Goal: Task Accomplishment & Management: Use online tool/utility

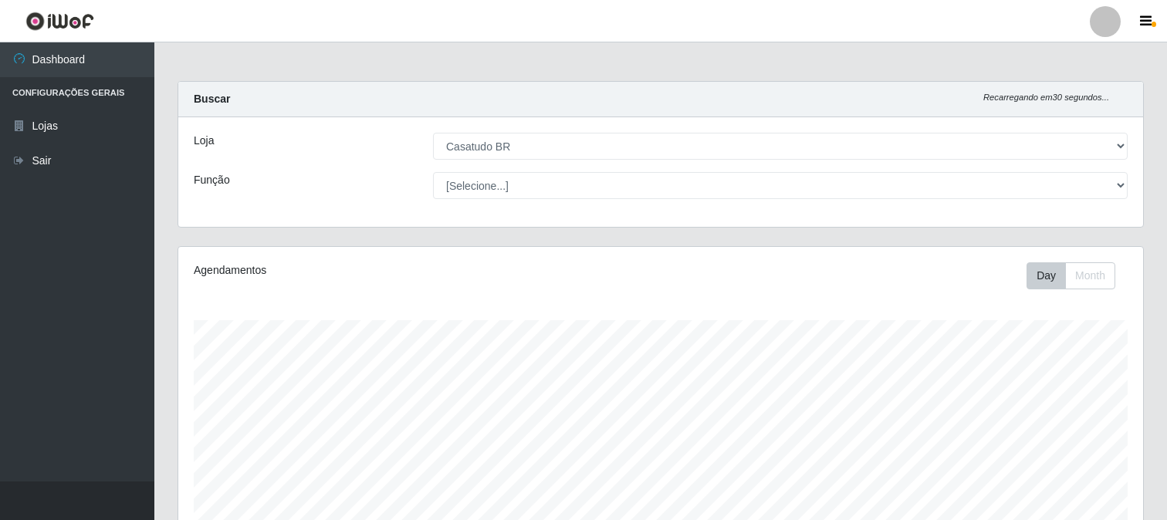
select select "197"
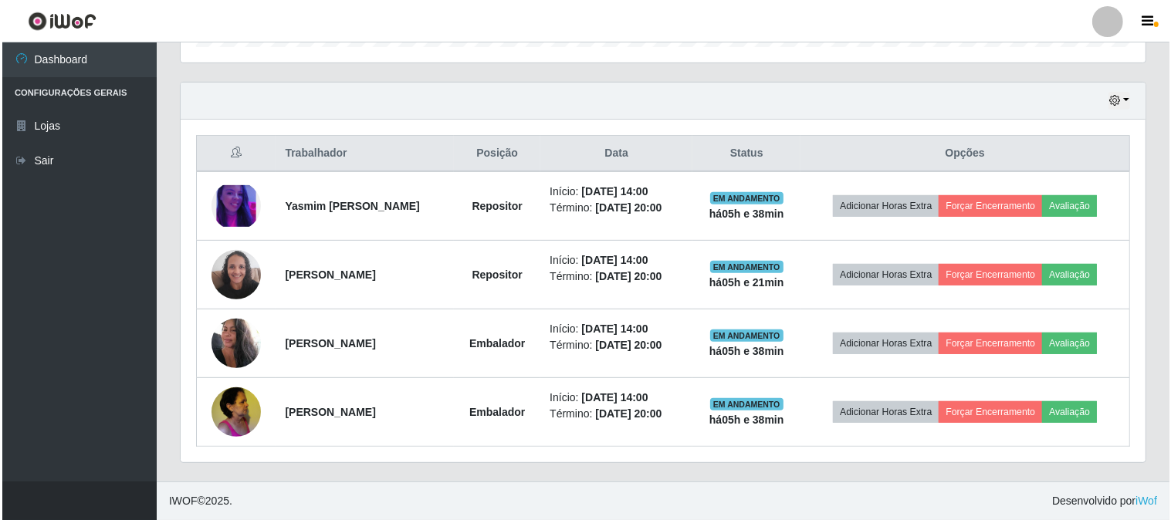
scroll to position [319, 965]
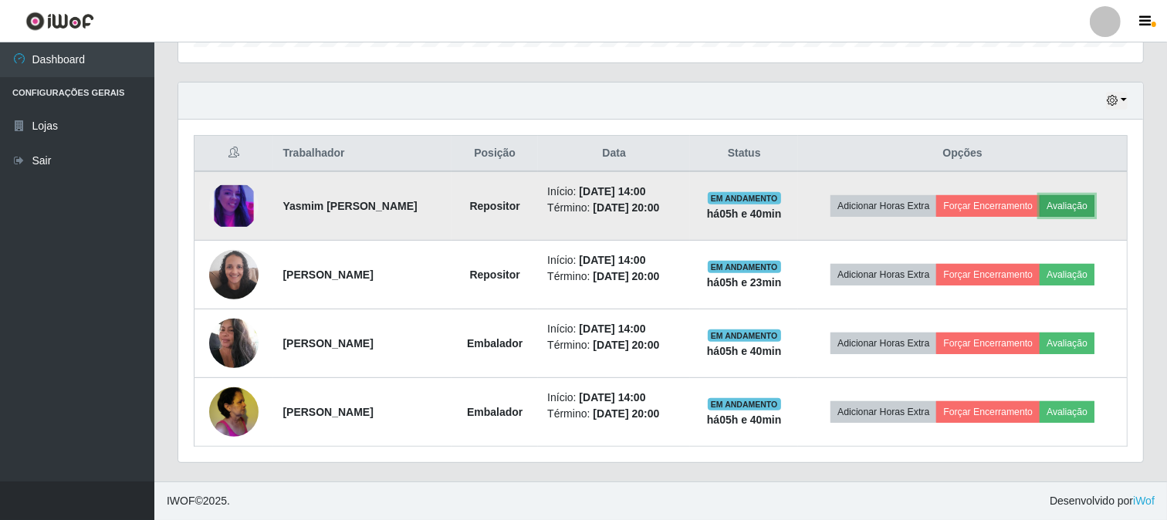
click at [1084, 210] on button "Avaliação" at bounding box center [1066, 206] width 55 height 22
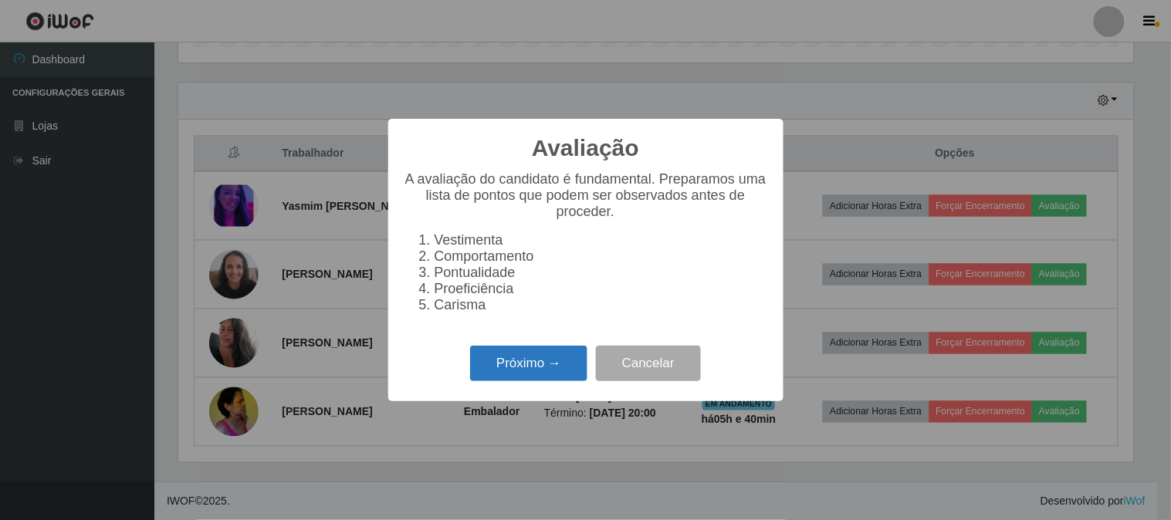
click at [538, 374] on button "Próximo →" at bounding box center [528, 364] width 117 height 36
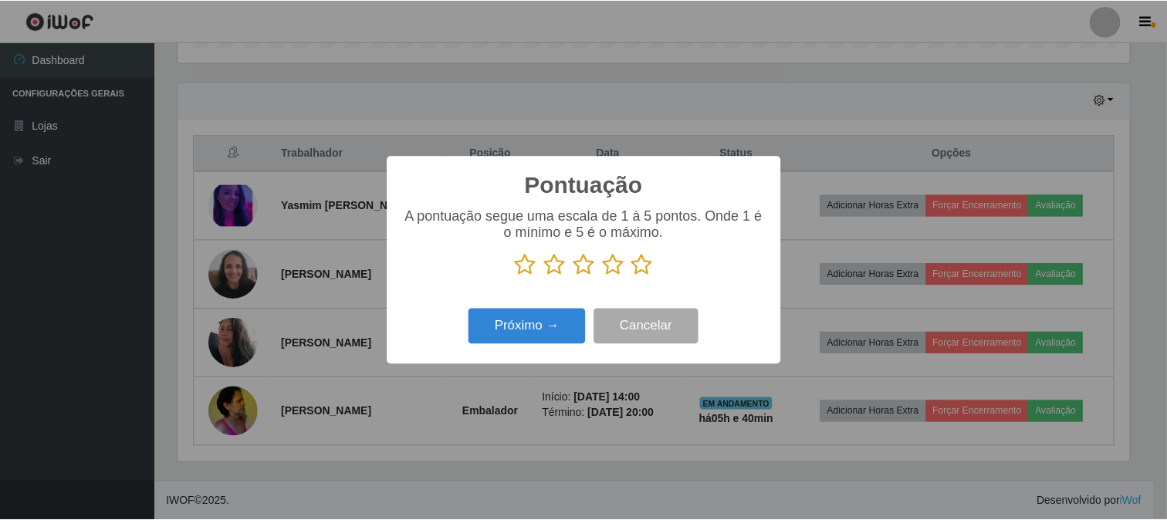
scroll to position [771314, 770679]
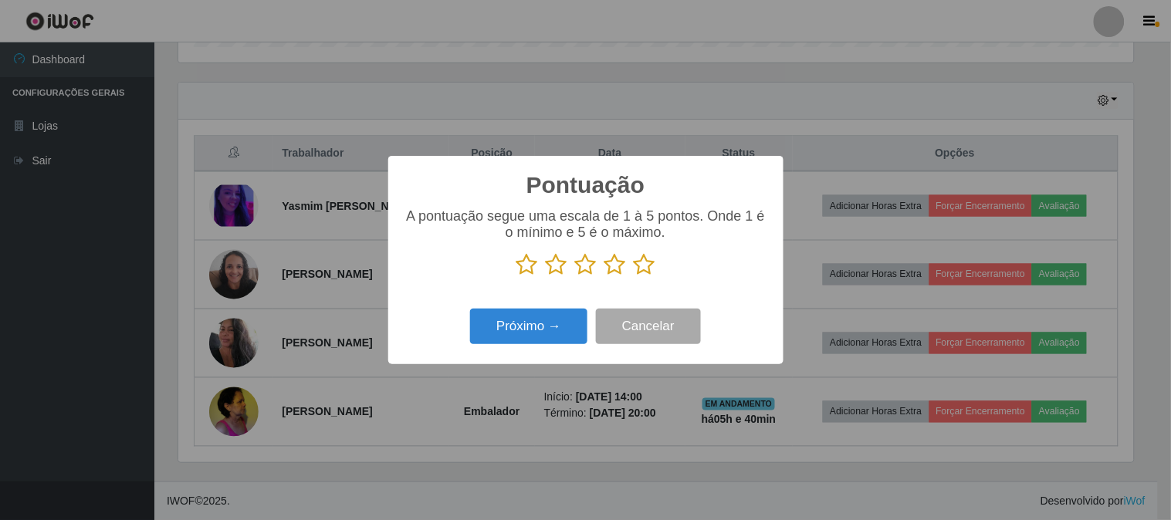
click at [588, 270] on icon at bounding box center [586, 264] width 22 height 23
click at [575, 276] on input "radio" at bounding box center [575, 276] width 0 height 0
click at [621, 261] on icon at bounding box center [615, 264] width 22 height 23
click at [604, 276] on input "radio" at bounding box center [604, 276] width 0 height 0
click at [642, 332] on button "Cancelar" at bounding box center [648, 327] width 105 height 36
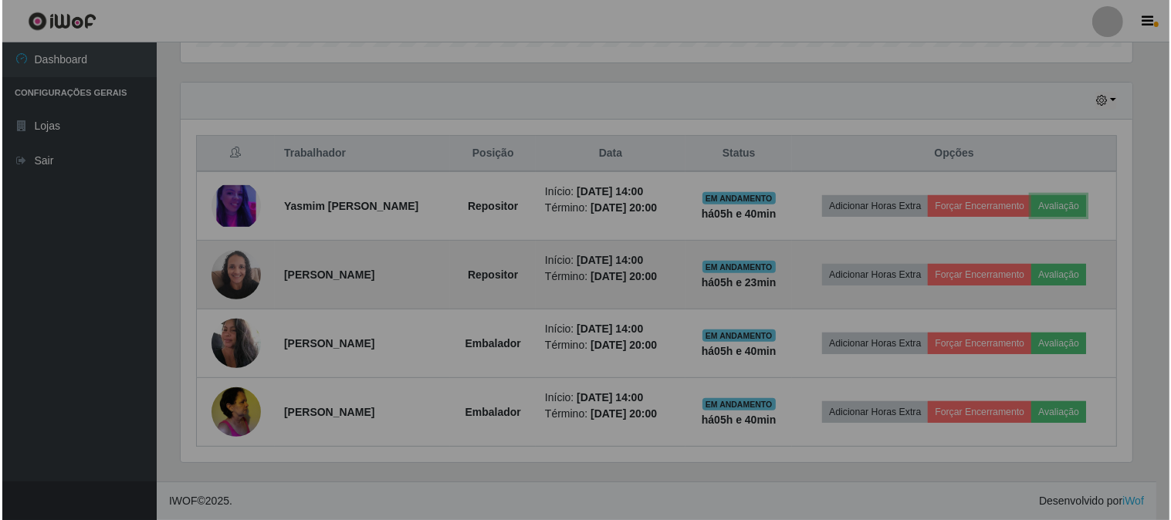
scroll to position [319, 965]
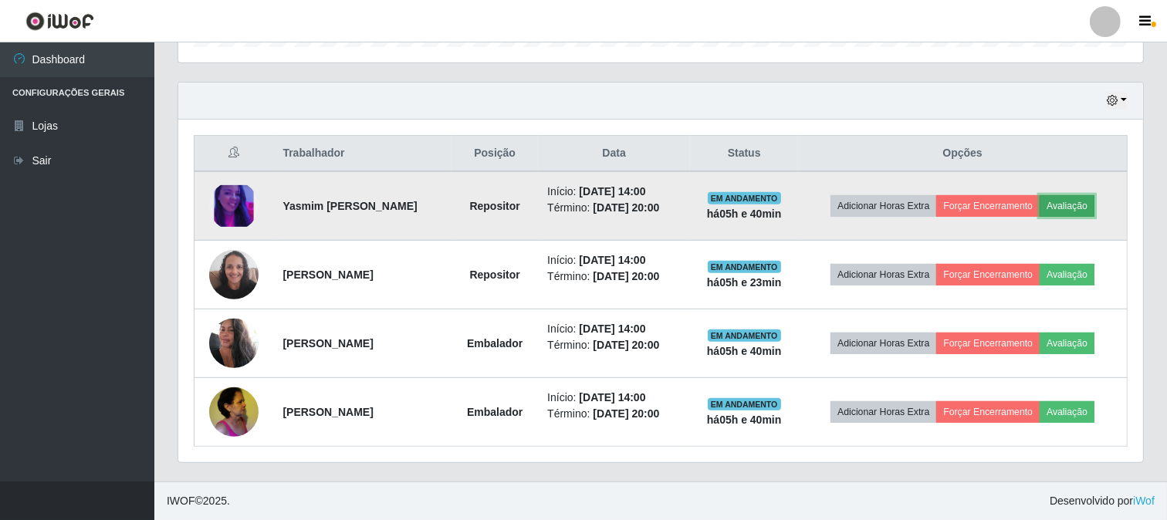
click at [1070, 206] on button "Avaliação" at bounding box center [1066, 206] width 55 height 22
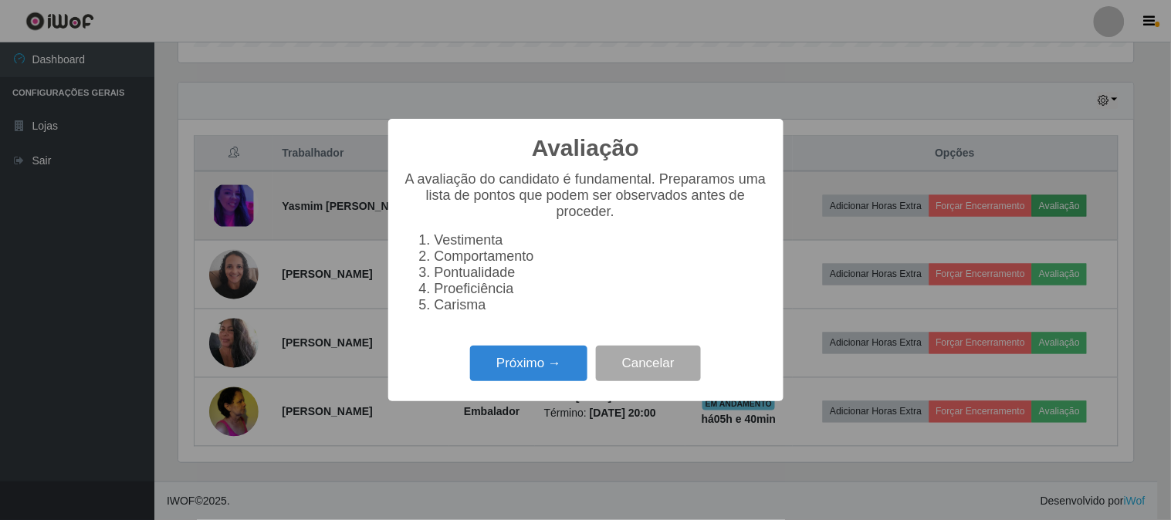
scroll to position [319, 955]
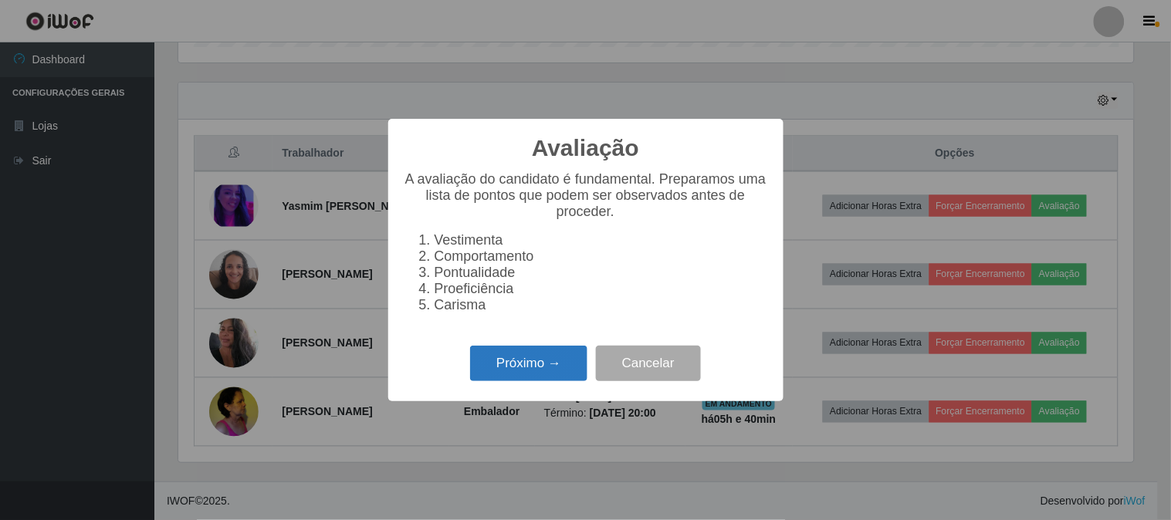
click at [489, 364] on button "Próximo →" at bounding box center [528, 364] width 117 height 36
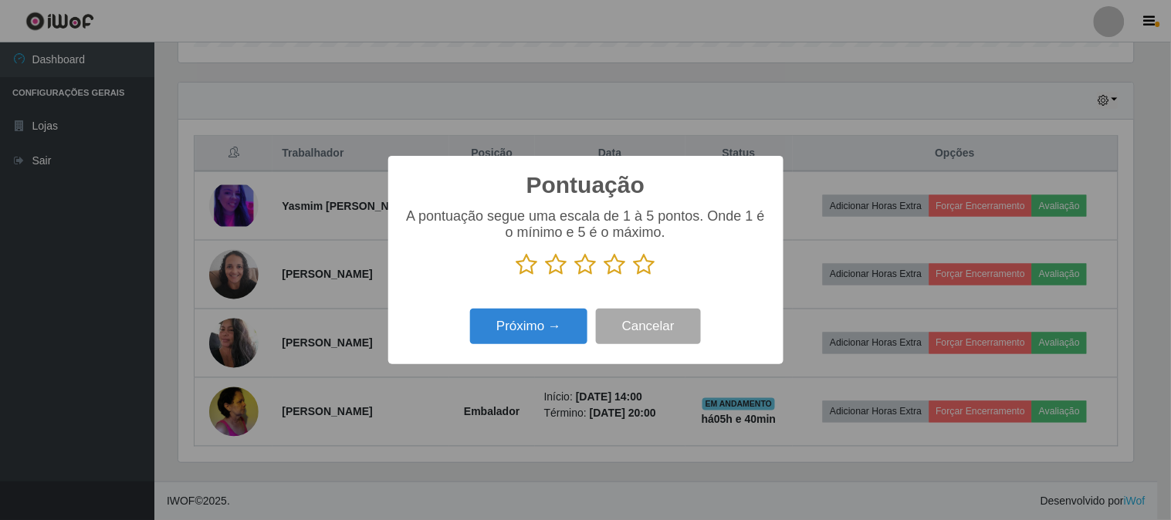
scroll to position [771314, 770679]
drag, startPoint x: 617, startPoint y: 265, endPoint x: 559, endPoint y: 293, distance: 64.5
click at [616, 265] on icon at bounding box center [615, 264] width 22 height 23
click at [604, 276] on input "radio" at bounding box center [604, 276] width 0 height 0
click at [504, 327] on button "Próximo →" at bounding box center [528, 327] width 117 height 36
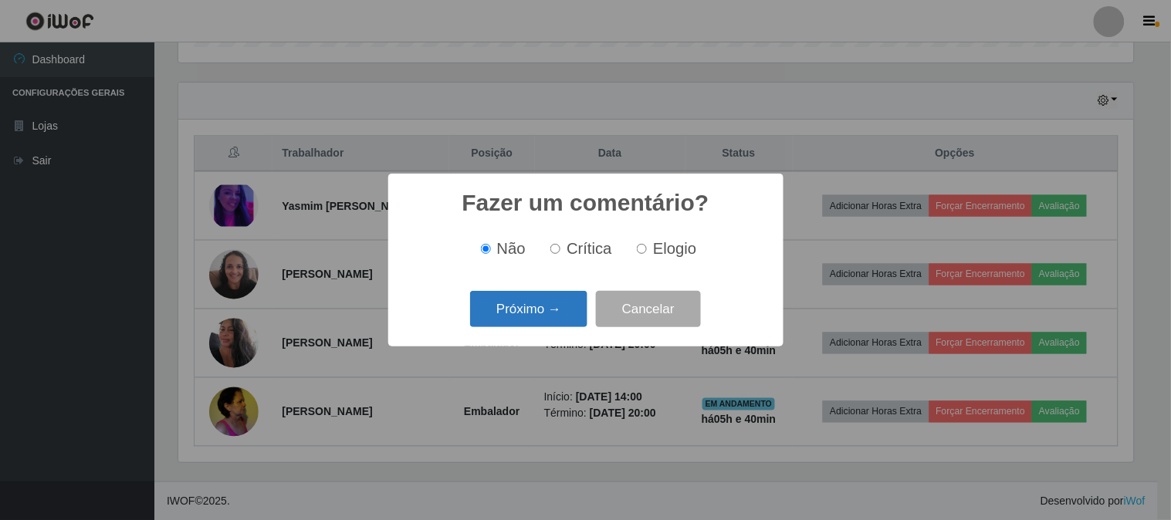
click at [530, 313] on button "Próximo →" at bounding box center [528, 309] width 117 height 36
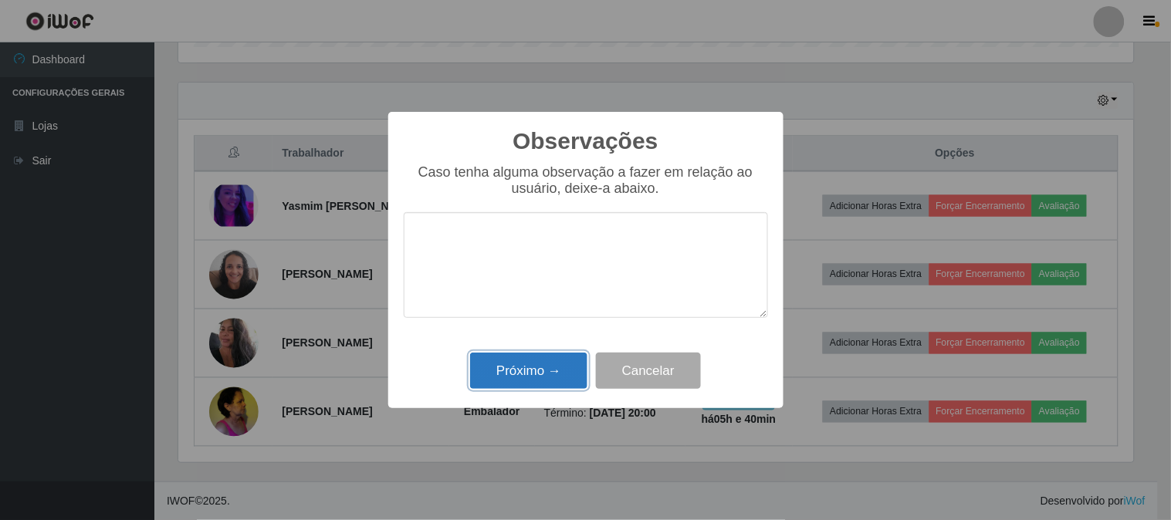
click at [513, 370] on button "Próximo →" at bounding box center [528, 371] width 117 height 36
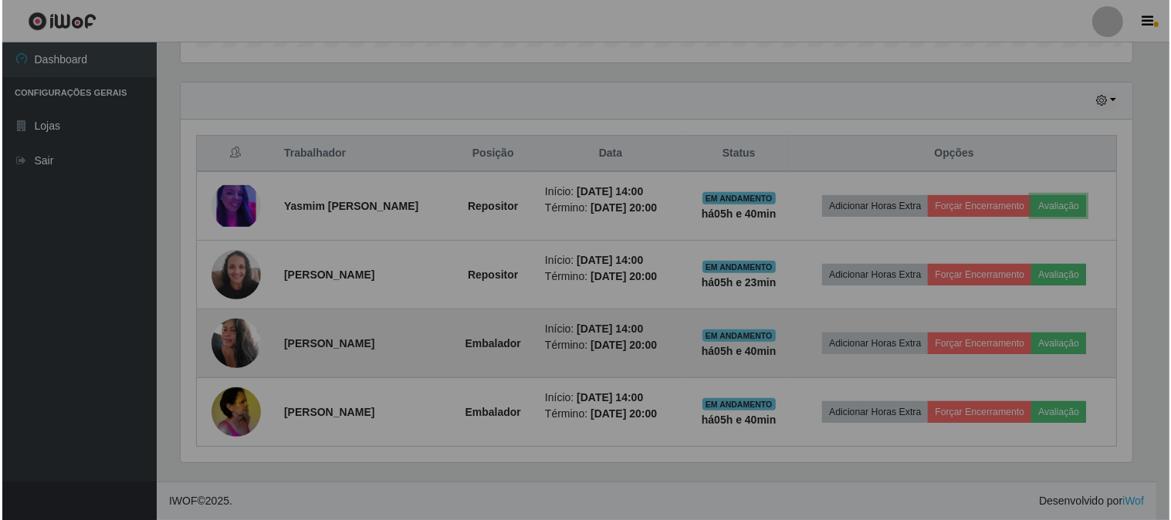
scroll to position [319, 965]
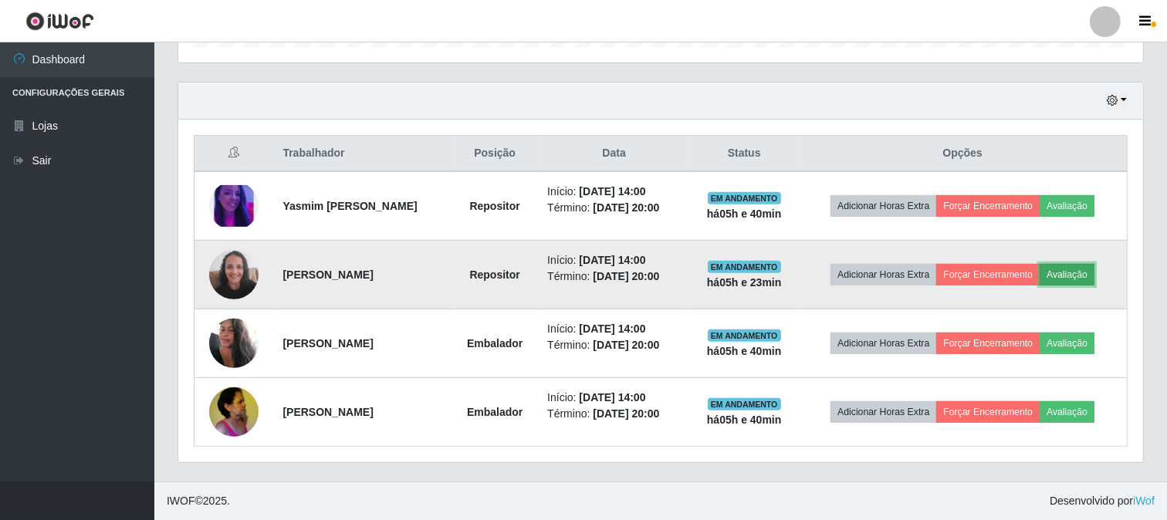
click at [1062, 280] on button "Avaliação" at bounding box center [1066, 275] width 55 height 22
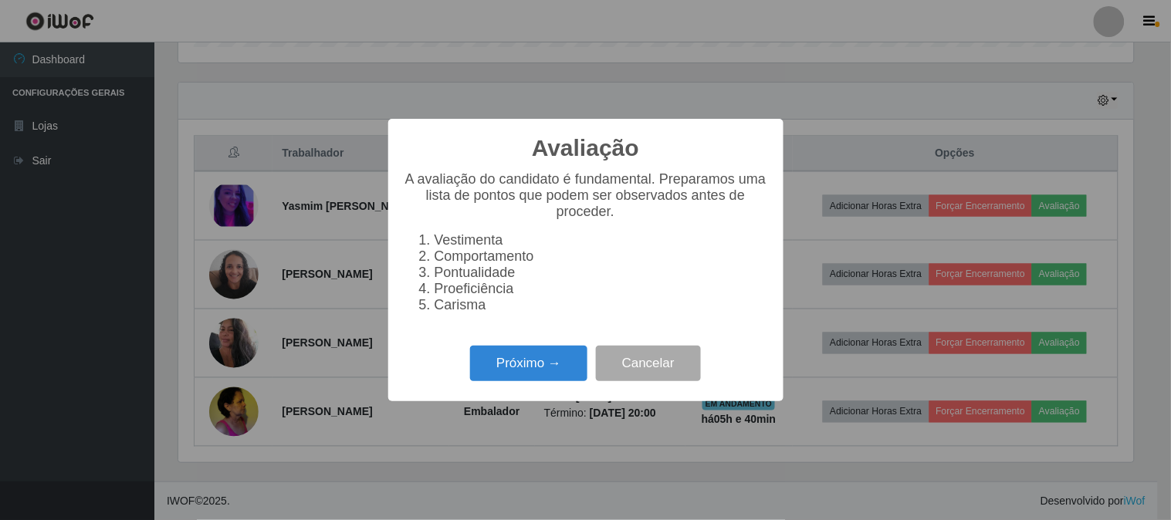
scroll to position [319, 955]
click at [515, 355] on button "Próximo →" at bounding box center [528, 364] width 117 height 36
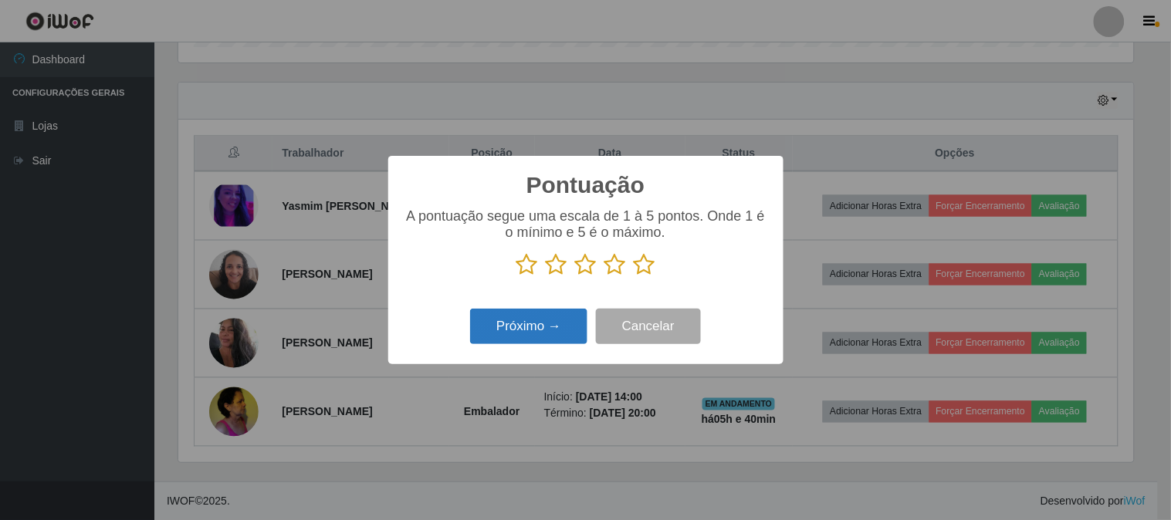
scroll to position [771314, 770679]
click at [645, 258] on icon at bounding box center [645, 264] width 22 height 23
click at [634, 276] on input "radio" at bounding box center [634, 276] width 0 height 0
click at [509, 321] on button "Próximo →" at bounding box center [528, 327] width 117 height 36
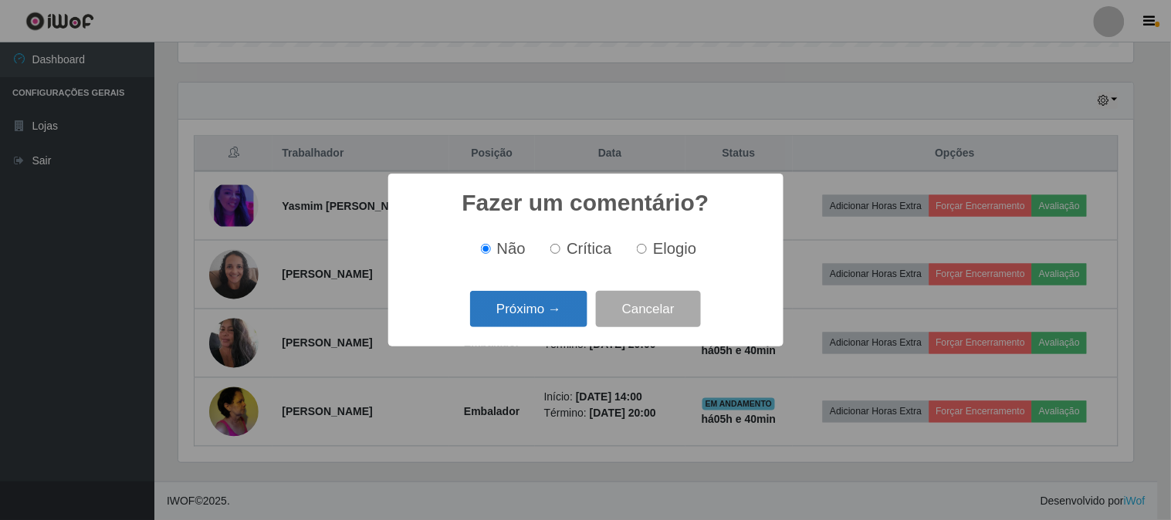
click at [527, 314] on button "Próximo →" at bounding box center [528, 309] width 117 height 36
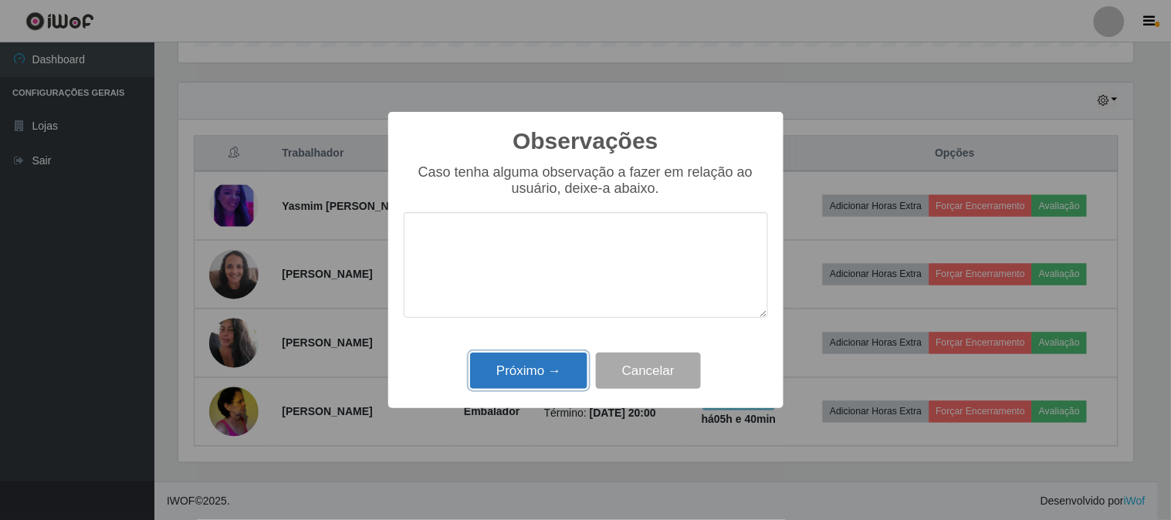
click at [525, 358] on button "Próximo →" at bounding box center [528, 371] width 117 height 36
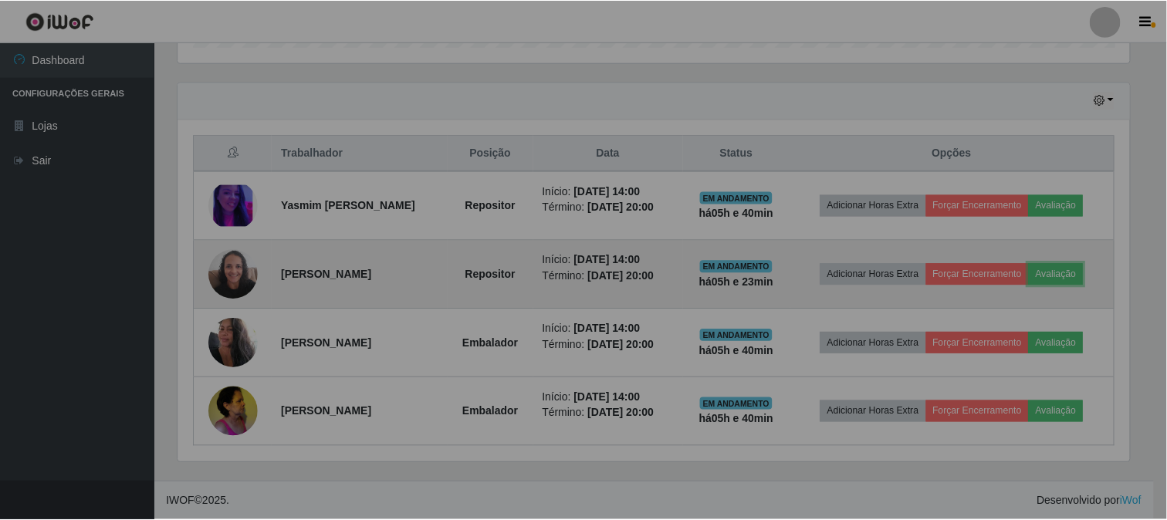
scroll to position [319, 965]
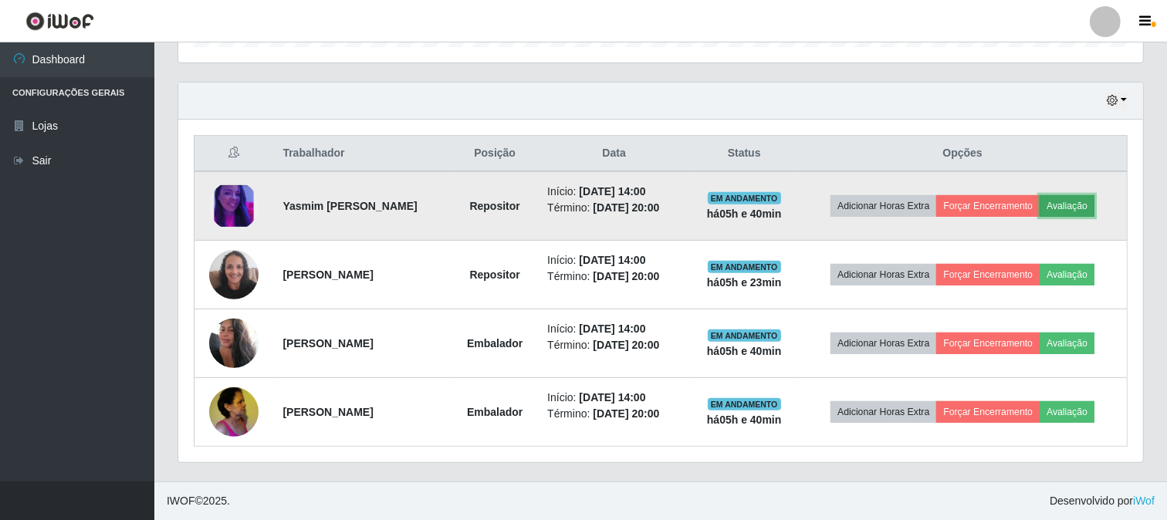
click at [1076, 203] on button "Avaliação" at bounding box center [1066, 206] width 55 height 22
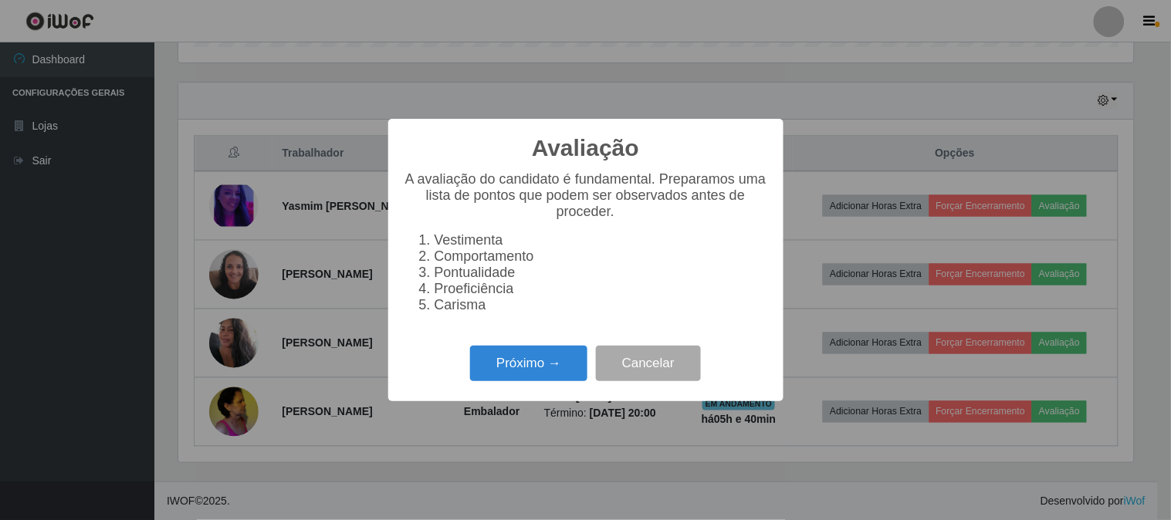
click at [846, 262] on div "Avaliação × A avaliação do candidato é fundamental. Preparamos uma lista de pon…" at bounding box center [585, 260] width 1171 height 520
click at [661, 379] on button "Cancelar" at bounding box center [648, 364] width 105 height 36
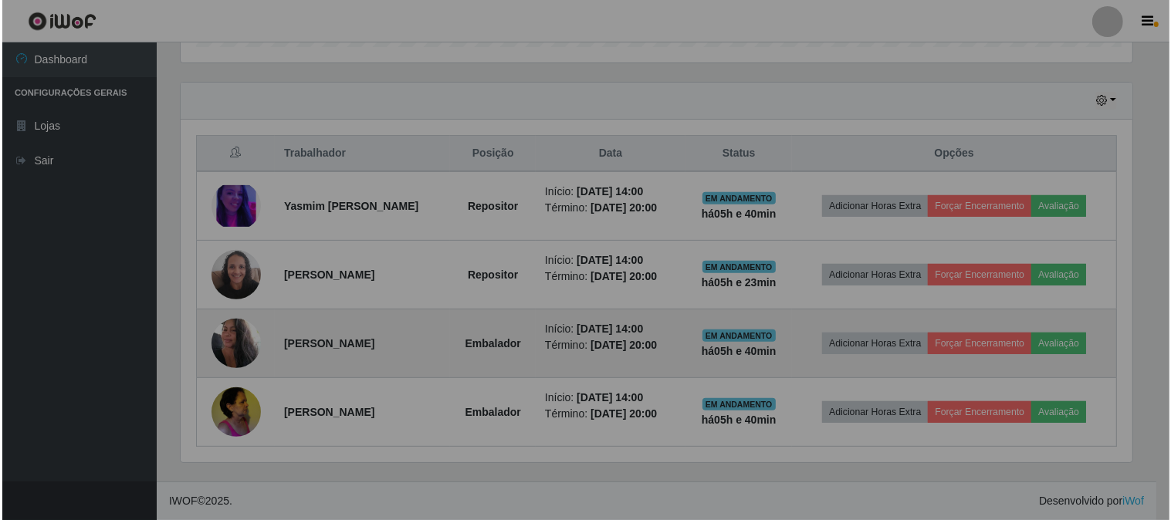
scroll to position [319, 965]
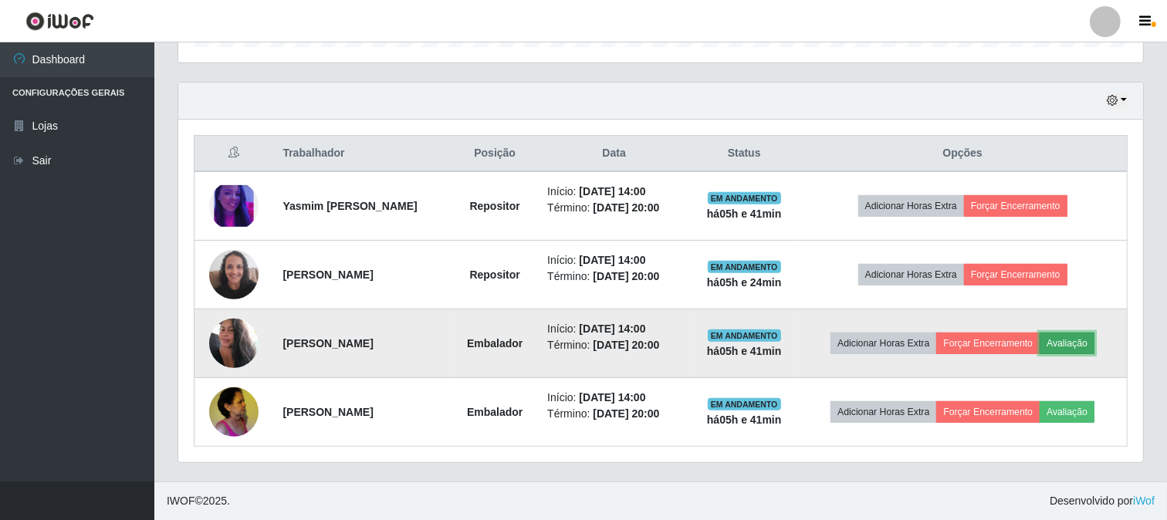
click at [1090, 348] on button "Avaliação" at bounding box center [1066, 344] width 55 height 22
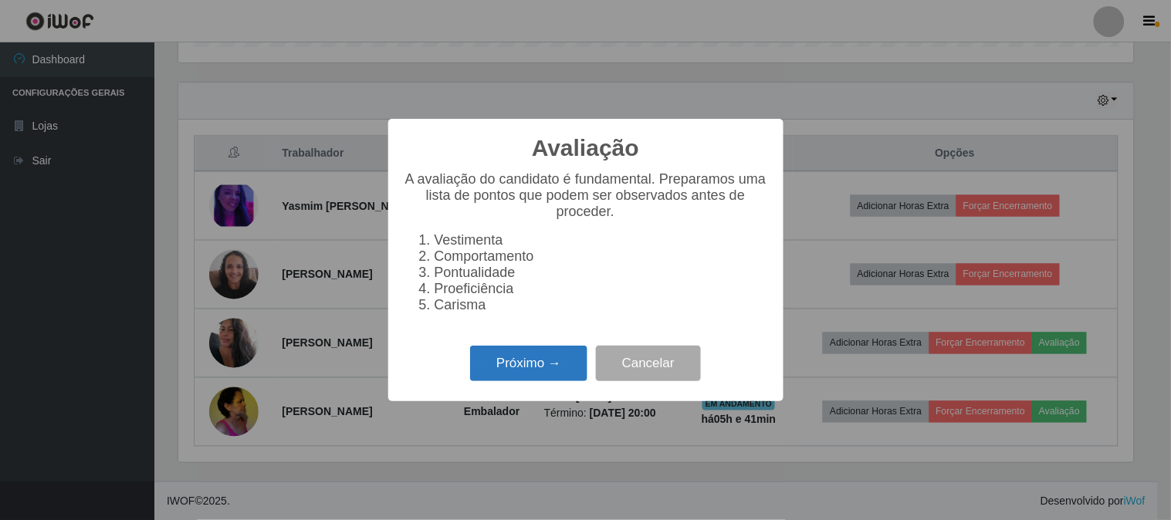
click at [556, 364] on button "Próximo →" at bounding box center [528, 364] width 117 height 36
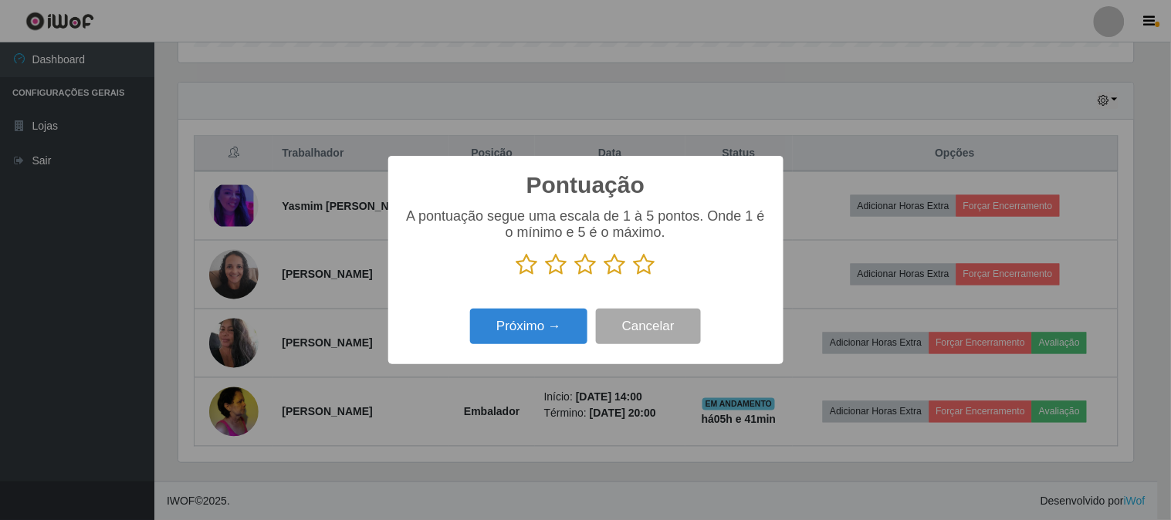
drag, startPoint x: 635, startPoint y: 266, endPoint x: 488, endPoint y: 293, distance: 149.1
click at [635, 267] on icon at bounding box center [645, 264] width 22 height 23
click at [634, 276] on input "radio" at bounding box center [634, 276] width 0 height 0
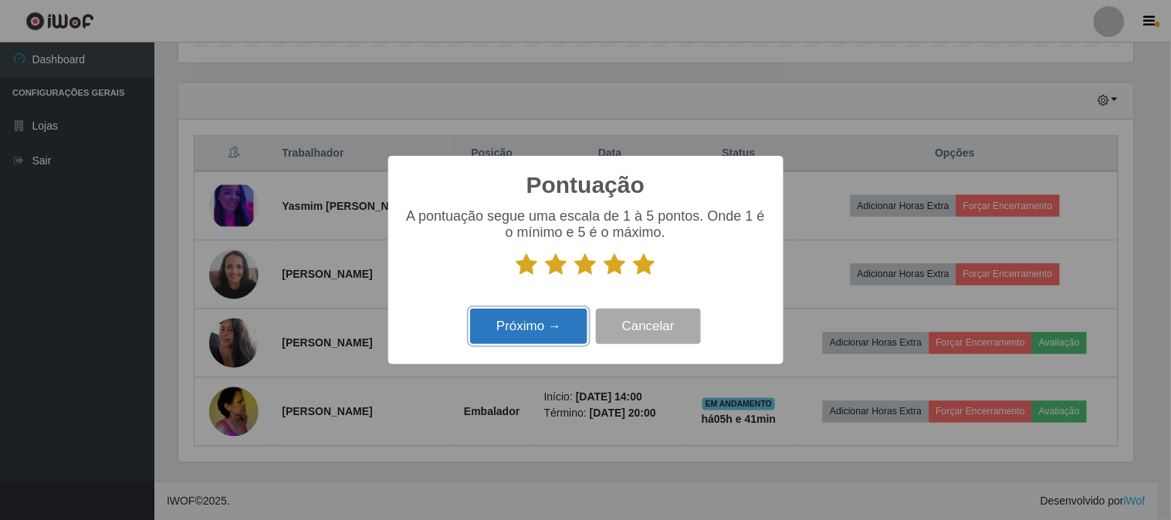
click at [491, 321] on button "Próximo →" at bounding box center [528, 327] width 117 height 36
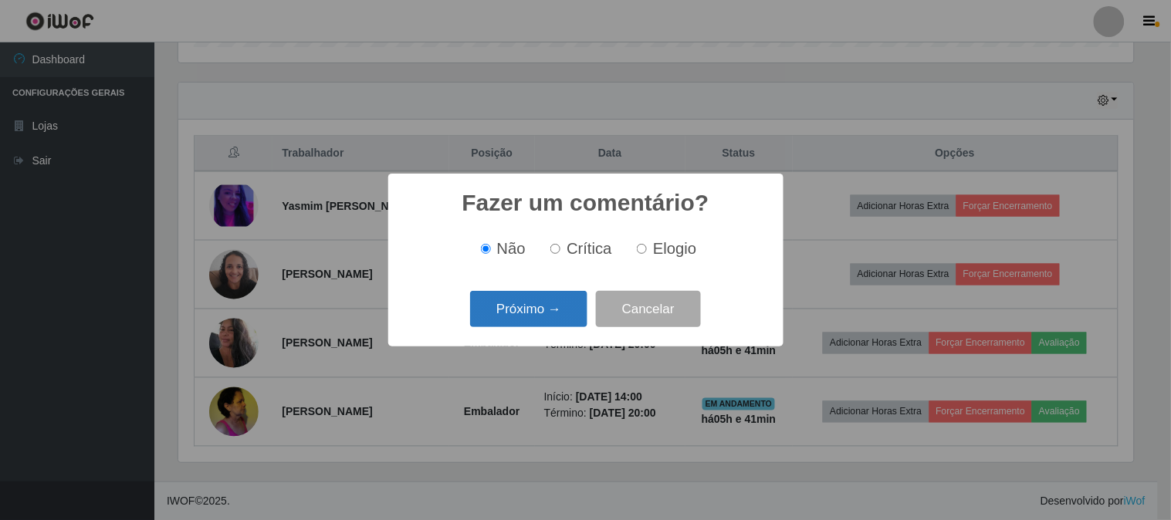
click at [565, 306] on button "Próximo →" at bounding box center [528, 309] width 117 height 36
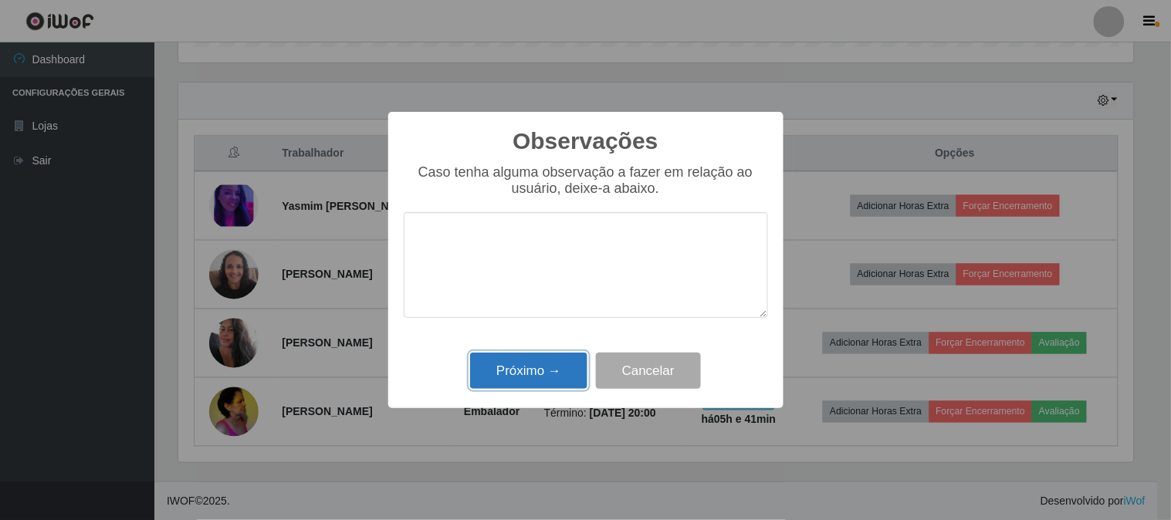
click at [542, 360] on button "Próximo →" at bounding box center [528, 371] width 117 height 36
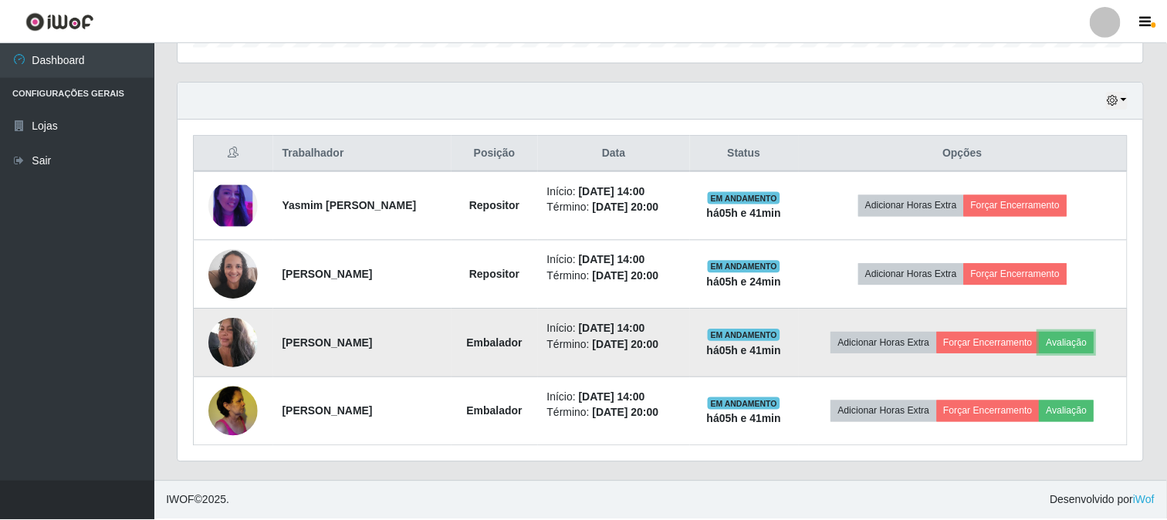
scroll to position [319, 965]
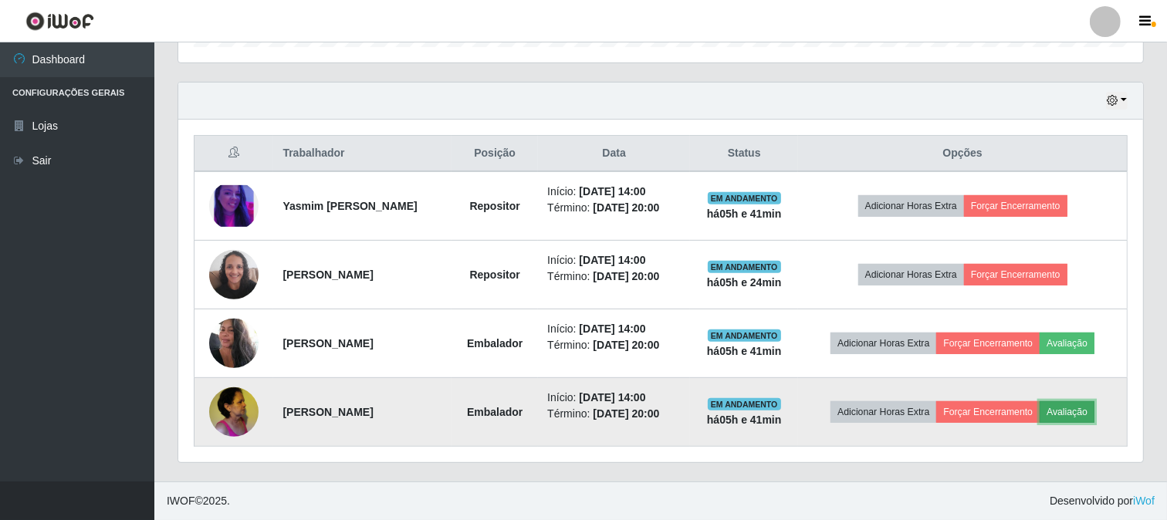
click at [1086, 415] on button "Avaliação" at bounding box center [1066, 412] width 55 height 22
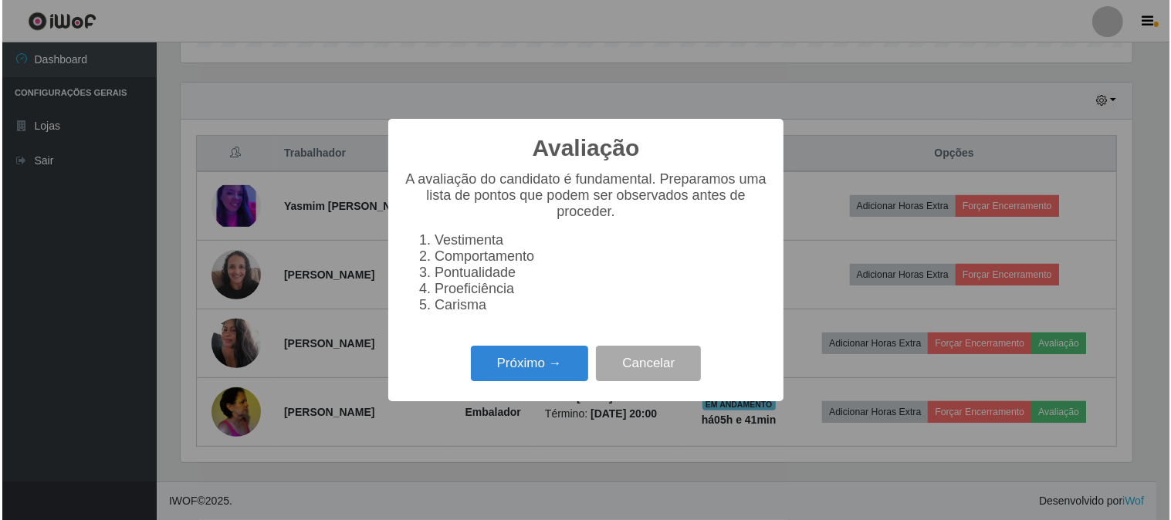
scroll to position [319, 955]
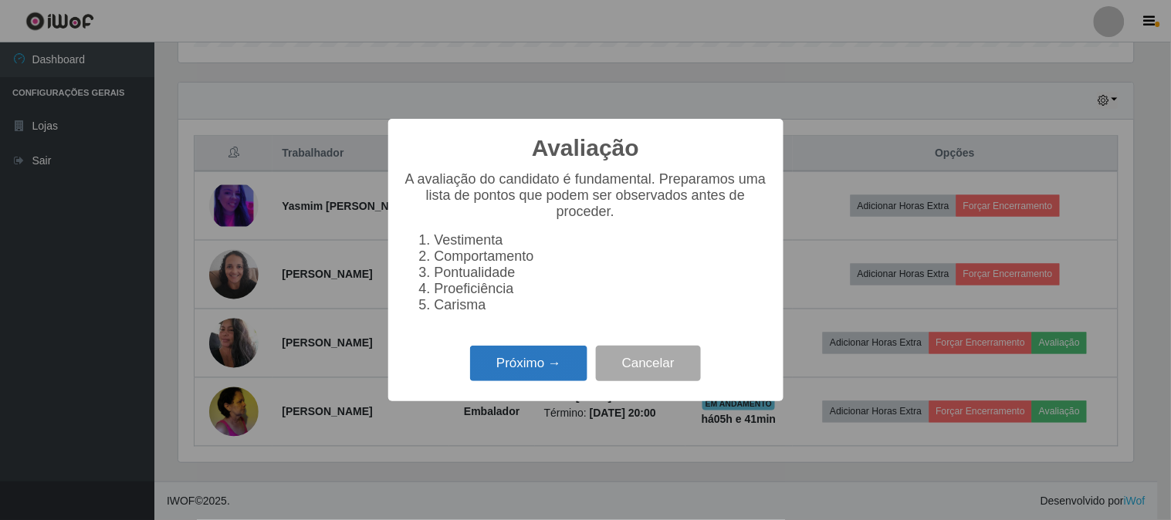
click at [505, 371] on button "Próximo →" at bounding box center [528, 364] width 117 height 36
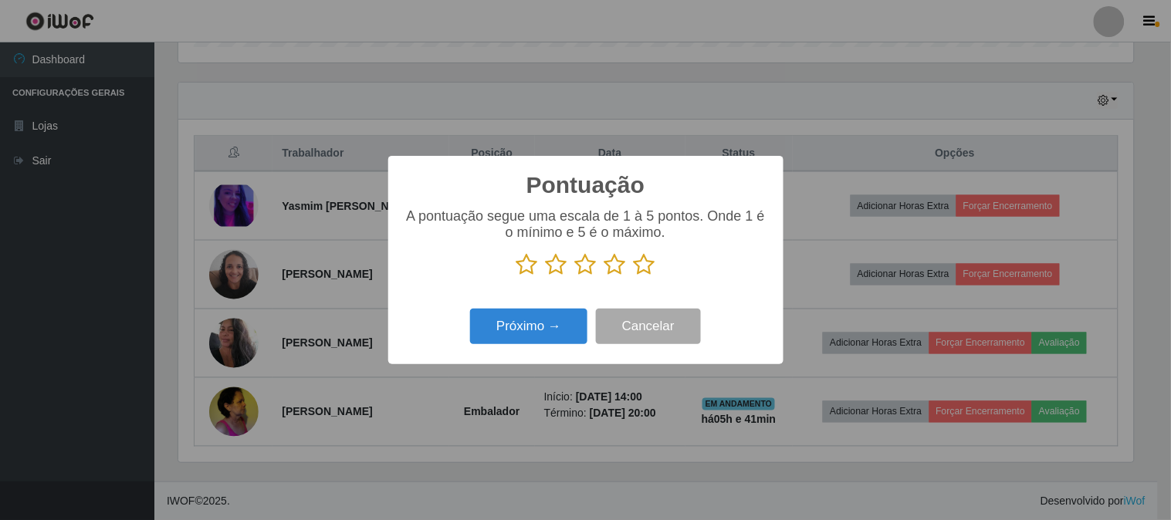
click at [639, 268] on icon at bounding box center [645, 264] width 22 height 23
click at [634, 276] on input "radio" at bounding box center [634, 276] width 0 height 0
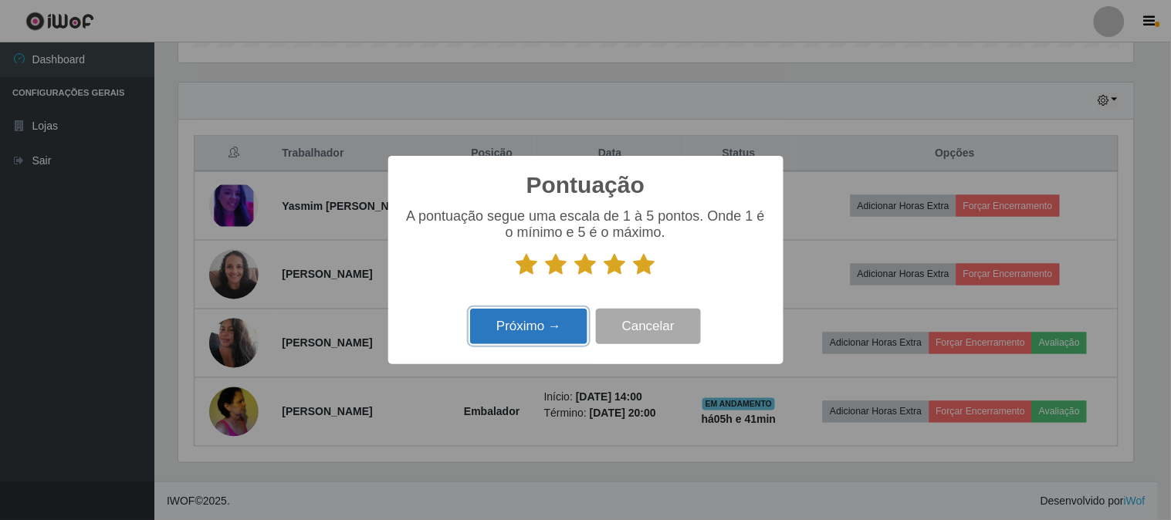
click at [554, 317] on button "Próximo →" at bounding box center [528, 327] width 117 height 36
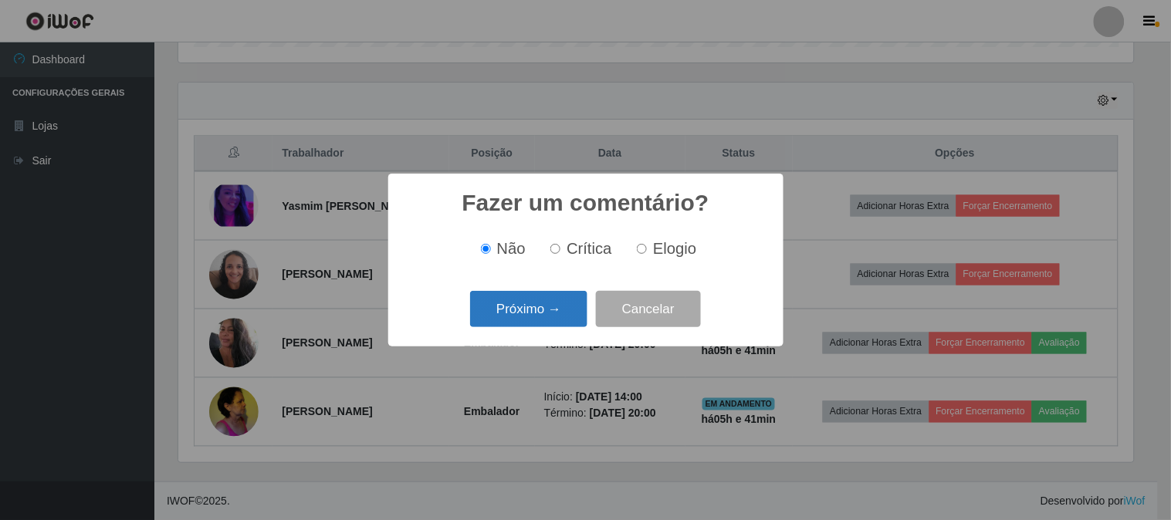
click at [529, 323] on button "Próximo →" at bounding box center [528, 309] width 117 height 36
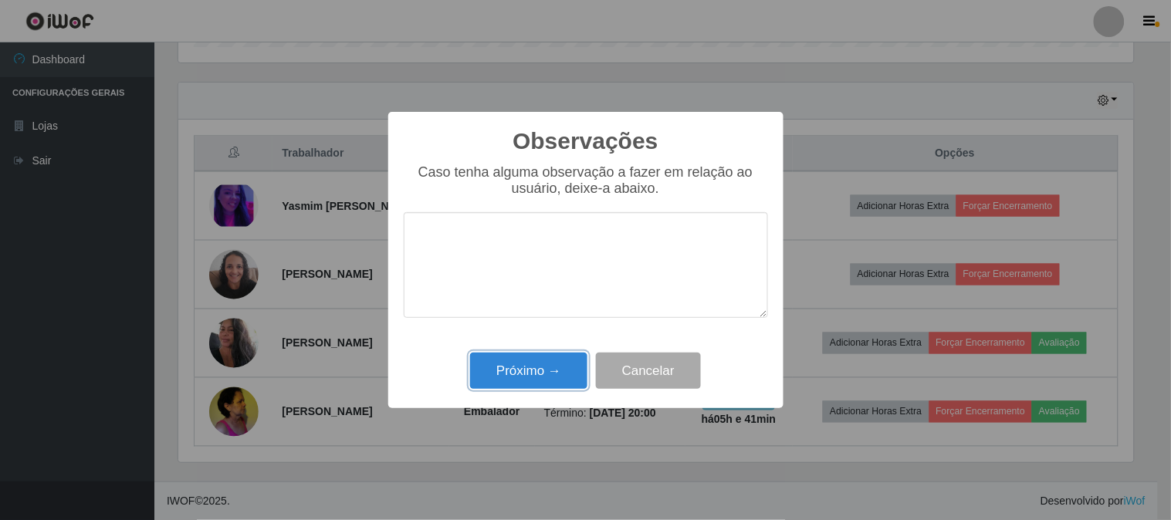
drag, startPoint x: 539, startPoint y: 360, endPoint x: 461, endPoint y: 349, distance: 78.0
click at [538, 360] on button "Próximo →" at bounding box center [528, 371] width 117 height 36
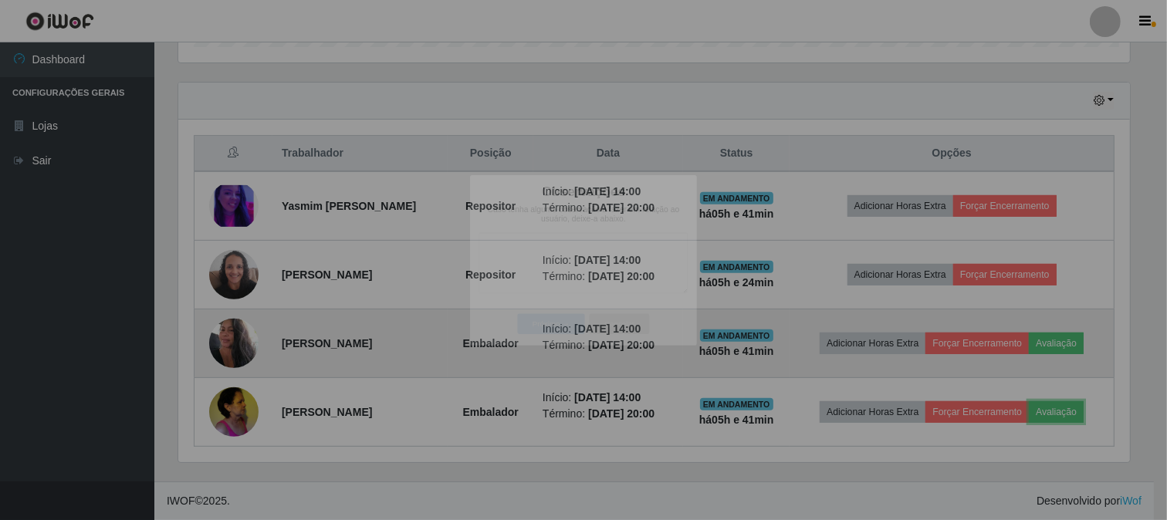
scroll to position [319, 965]
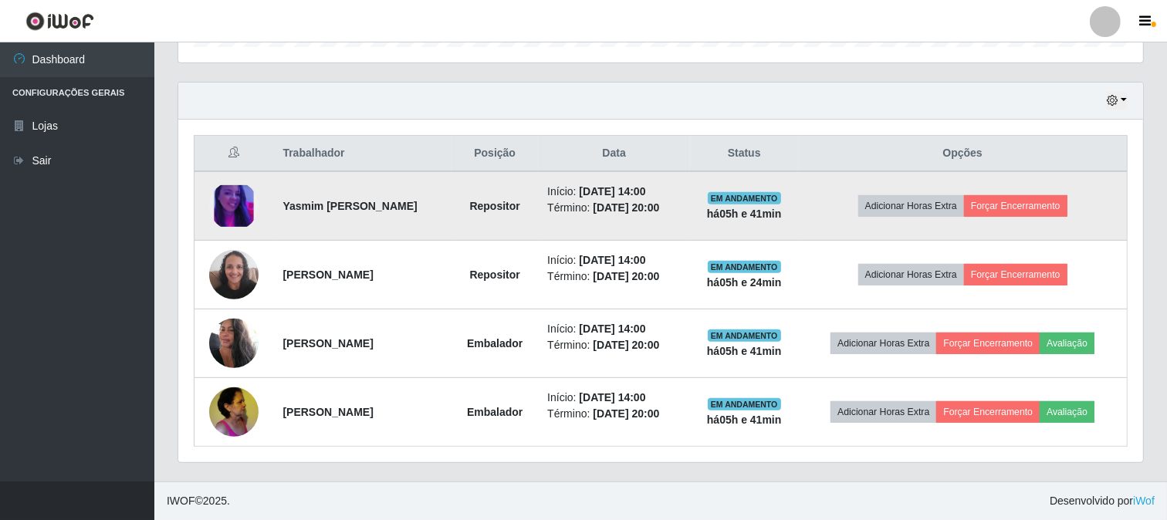
click at [233, 218] on img at bounding box center [233, 206] width 49 height 42
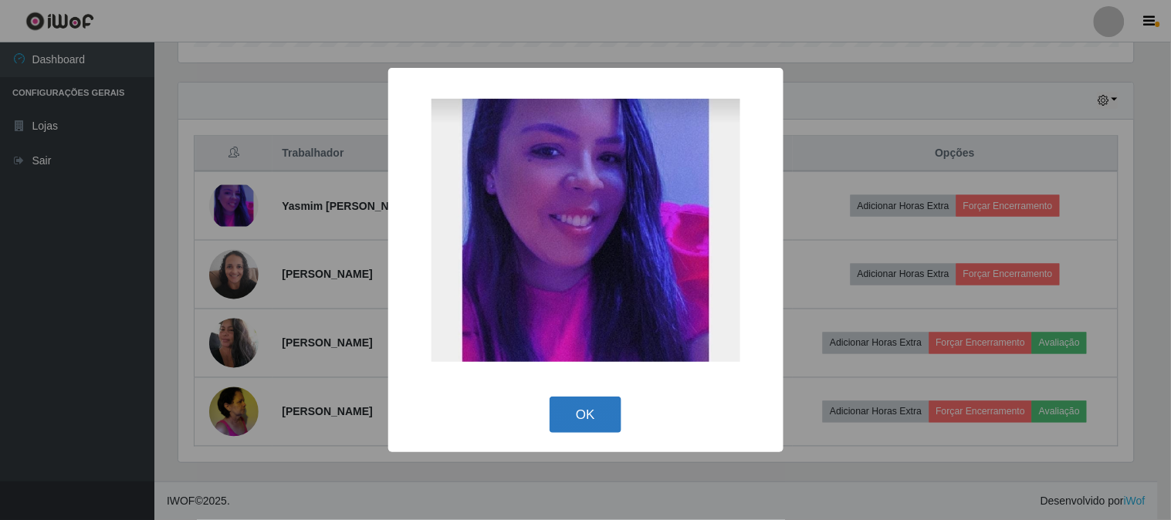
click at [582, 421] on button "OK" at bounding box center [585, 415] width 72 height 36
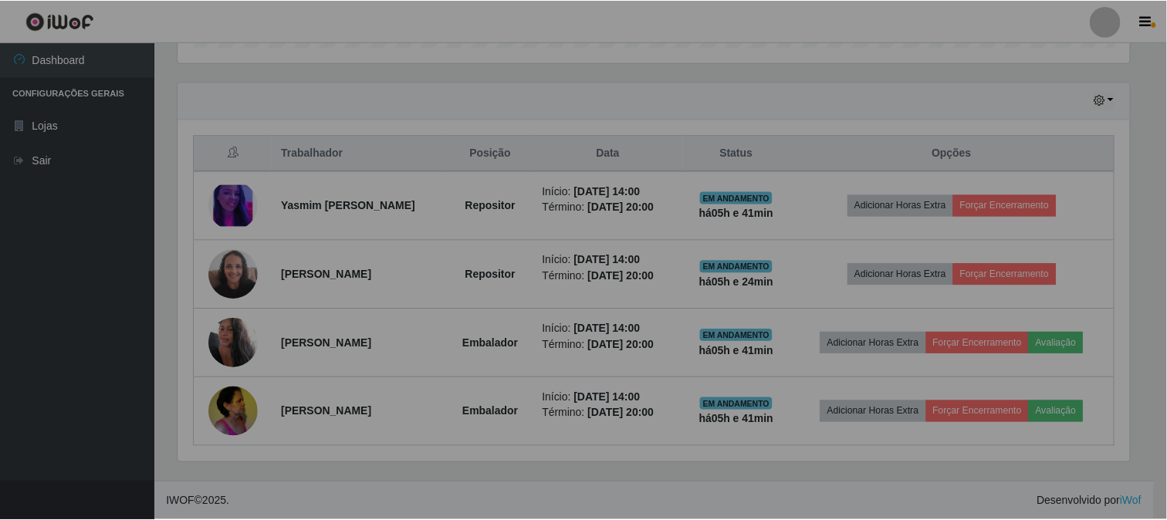
scroll to position [771314, 770671]
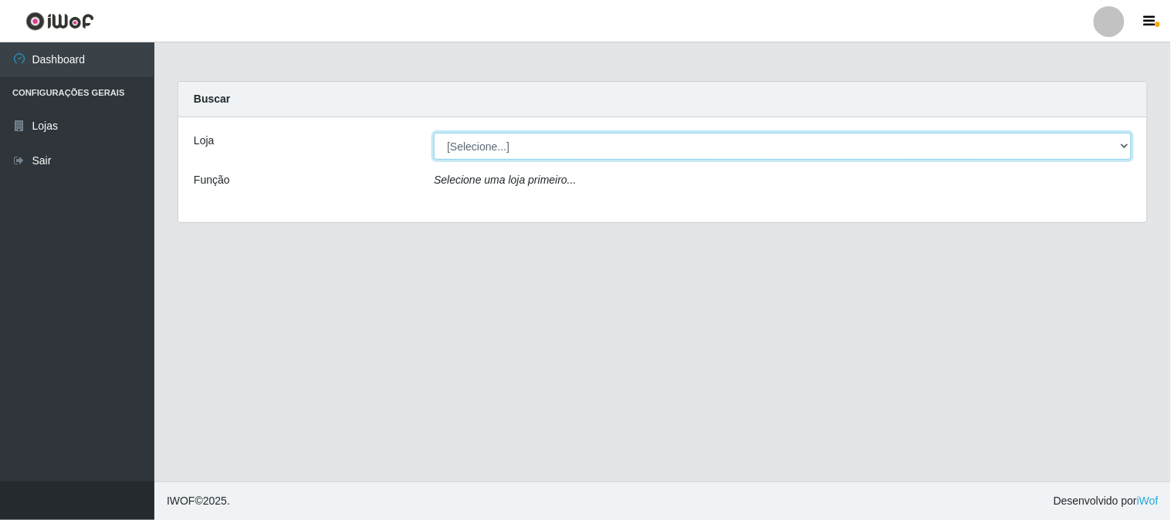
drag, startPoint x: 589, startPoint y: 144, endPoint x: 587, endPoint y: 155, distance: 11.7
click at [589, 144] on select "[Selecione...] Casatudo BR" at bounding box center [783, 146] width 698 height 27
select select "197"
click at [434, 133] on select "[Selecione...] Casatudo BR" at bounding box center [783, 146] width 698 height 27
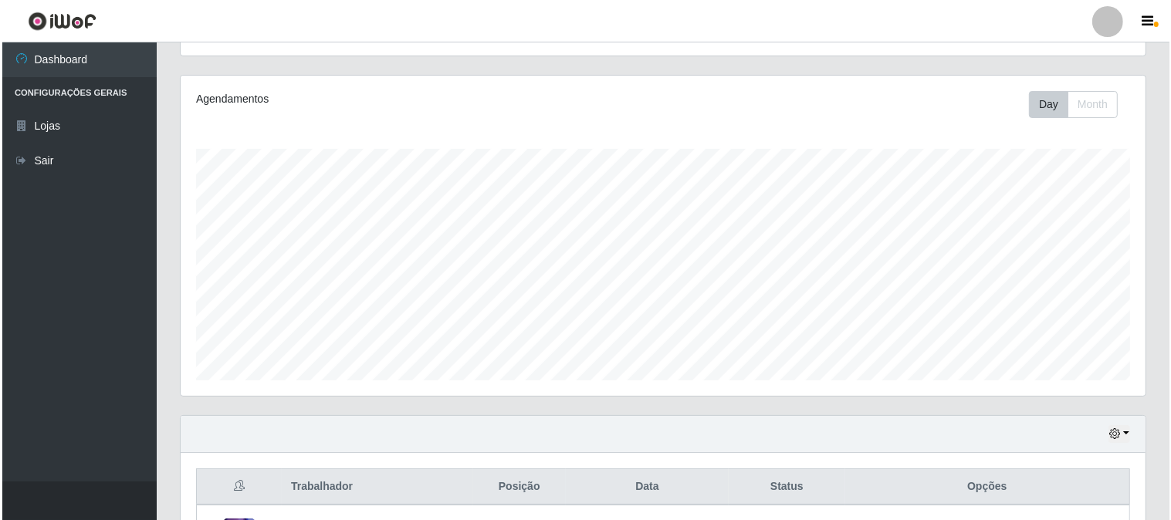
scroll to position [505, 0]
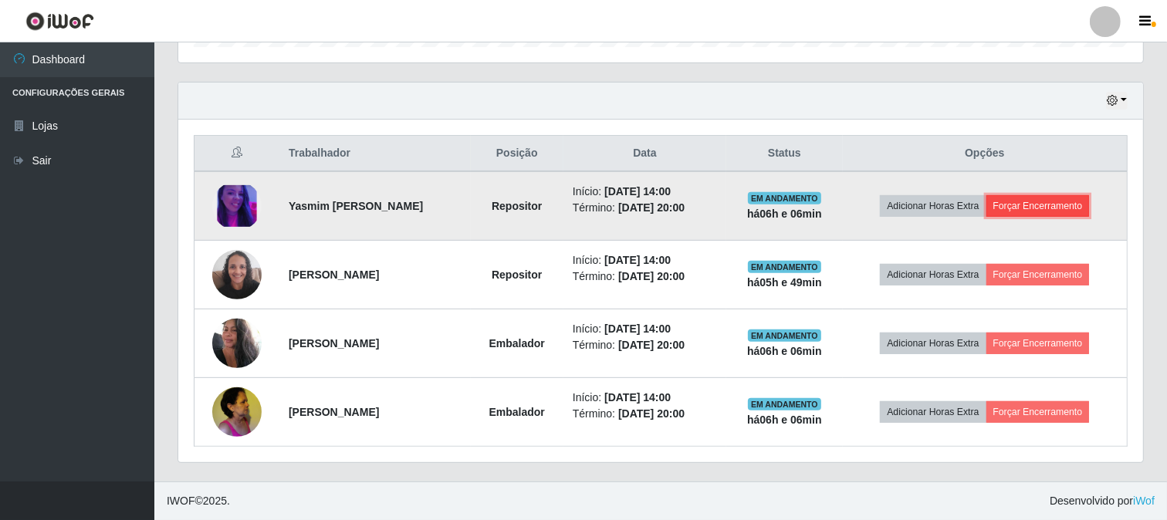
click at [1050, 203] on button "Forçar Encerramento" at bounding box center [1037, 206] width 103 height 22
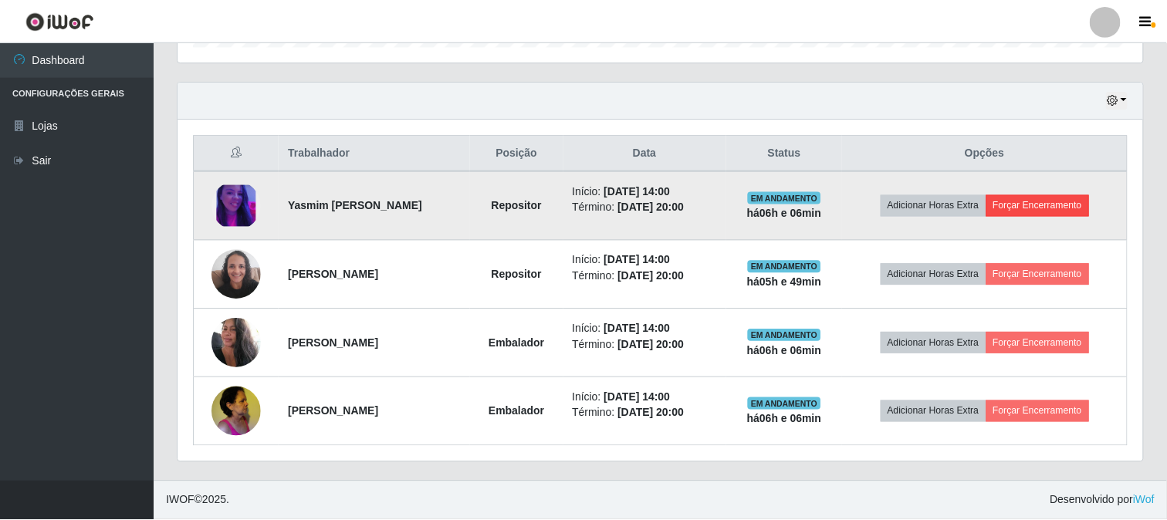
scroll to position [319, 955]
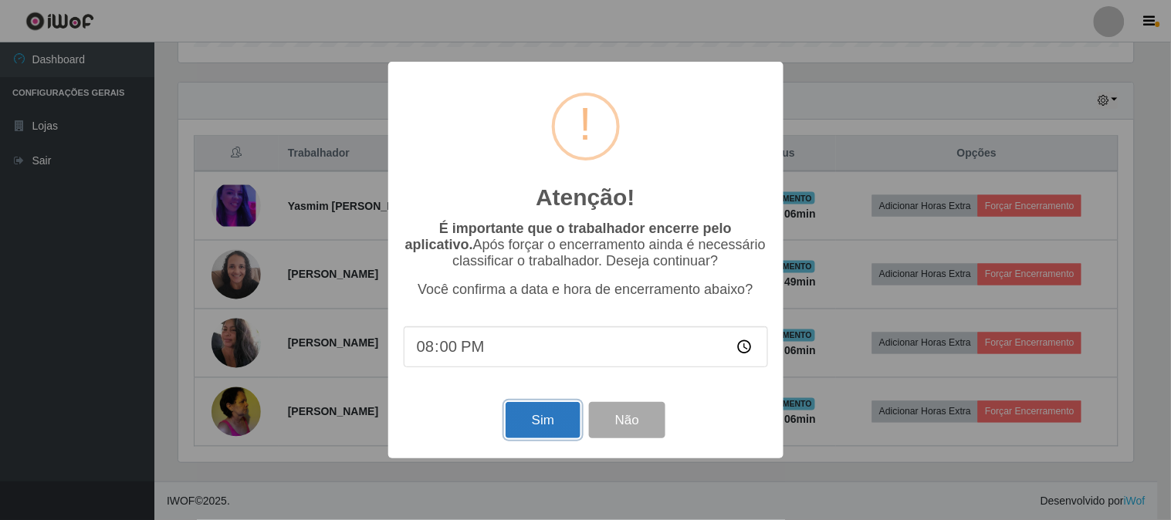
click at [561, 415] on button "Sim" at bounding box center [542, 420] width 75 height 36
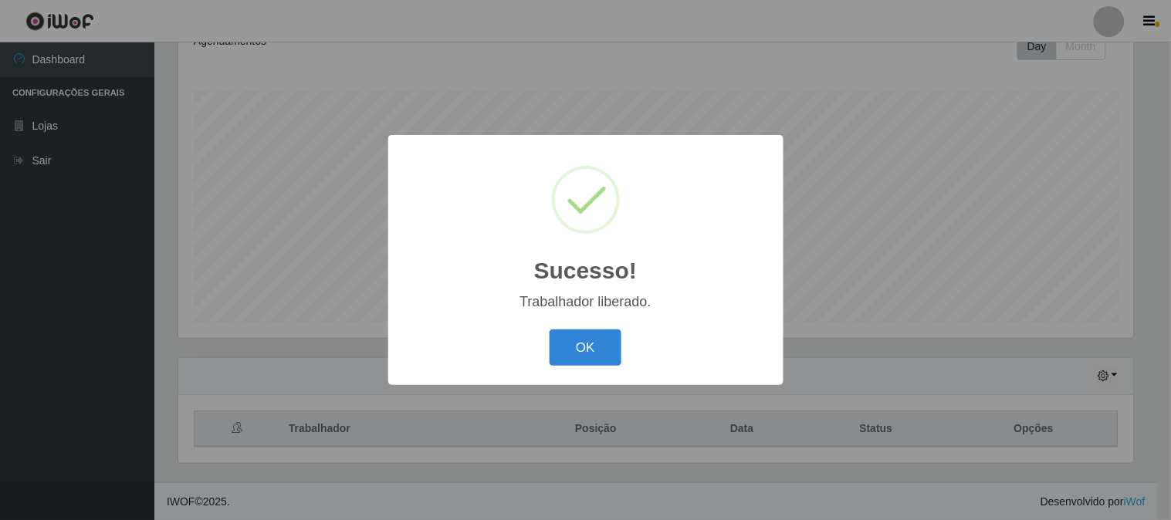
click at [1035, 198] on div "Sucesso! × Trabalhador liberado. OK Cancel" at bounding box center [585, 260] width 1171 height 520
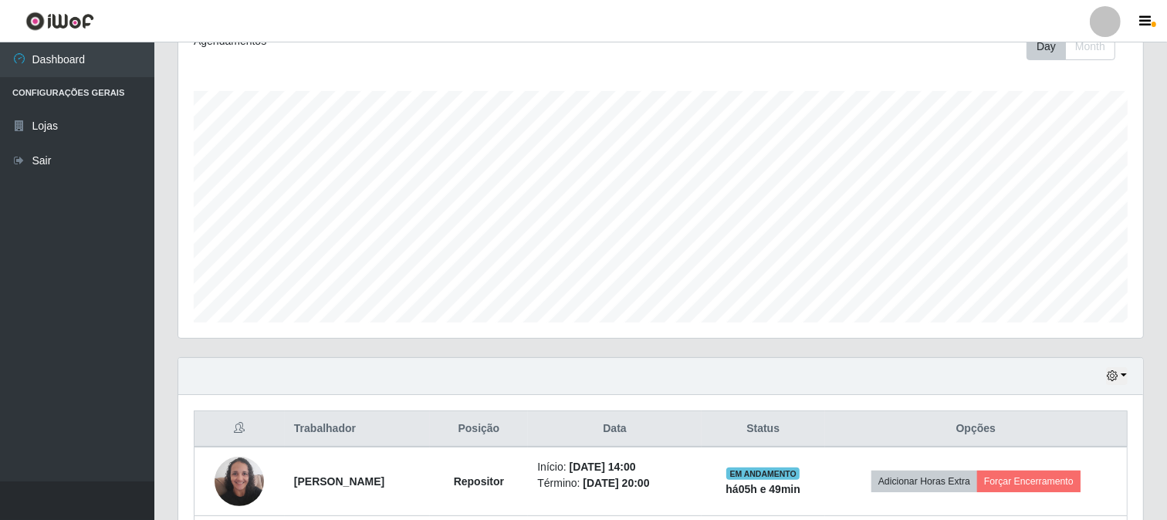
scroll to position [436, 0]
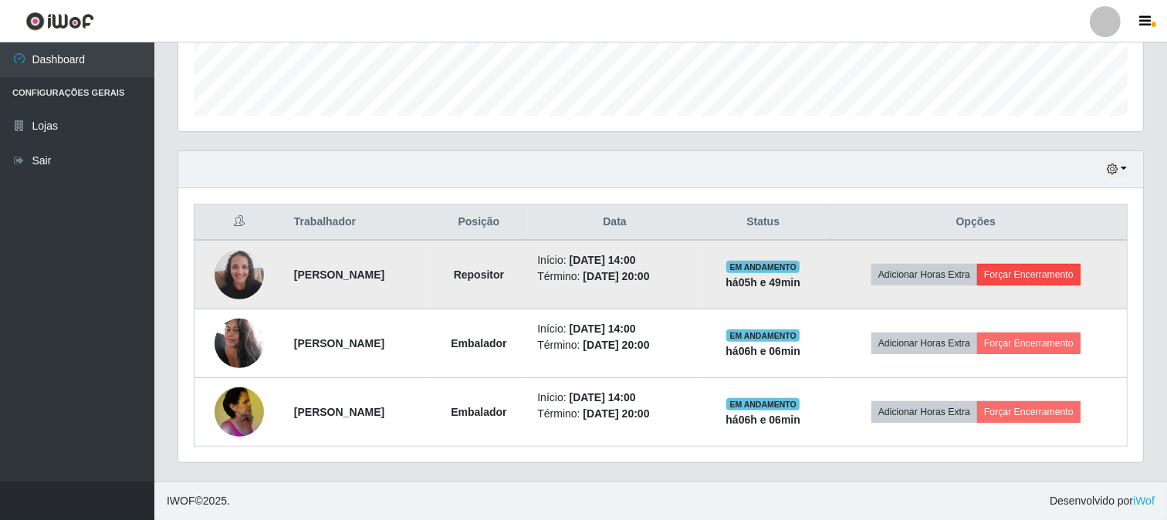
drag, startPoint x: 1055, startPoint y: 256, endPoint x: 1053, endPoint y: 268, distance: 11.7
click at [1053, 267] on td "Adicionar Horas Extra Forçar Encerramento" at bounding box center [976, 274] width 302 height 69
click at [1053, 269] on button "Forçar Encerramento" at bounding box center [1028, 275] width 103 height 22
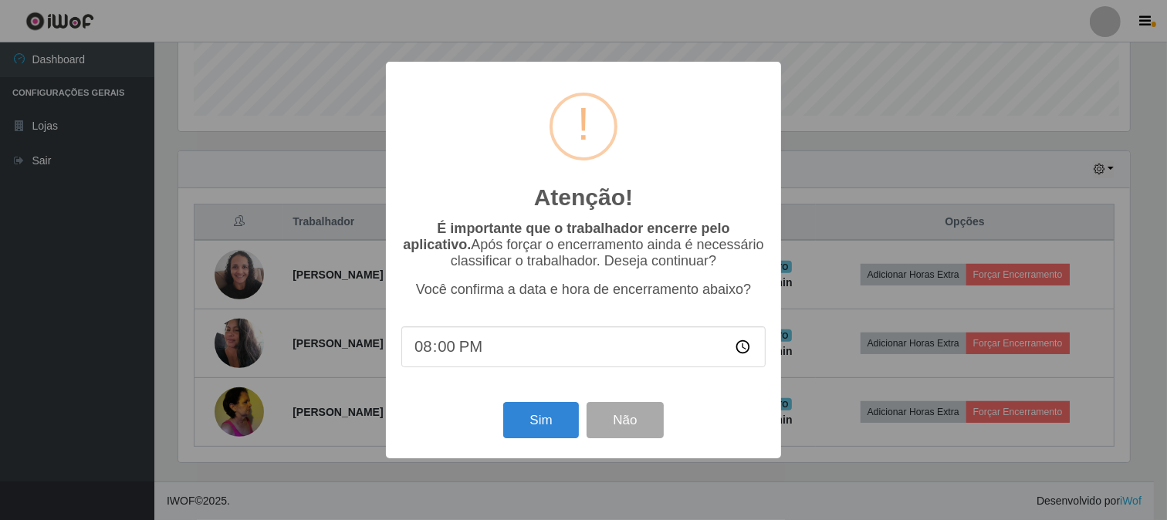
scroll to position [319, 955]
click at [545, 421] on button "Sim" at bounding box center [542, 420] width 75 height 36
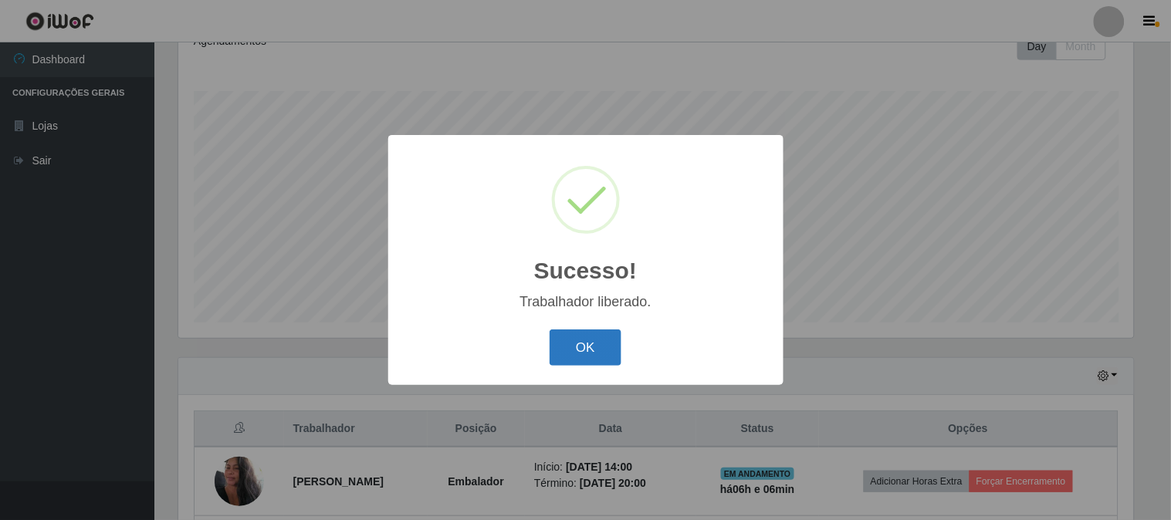
click at [587, 337] on button "OK" at bounding box center [585, 347] width 72 height 36
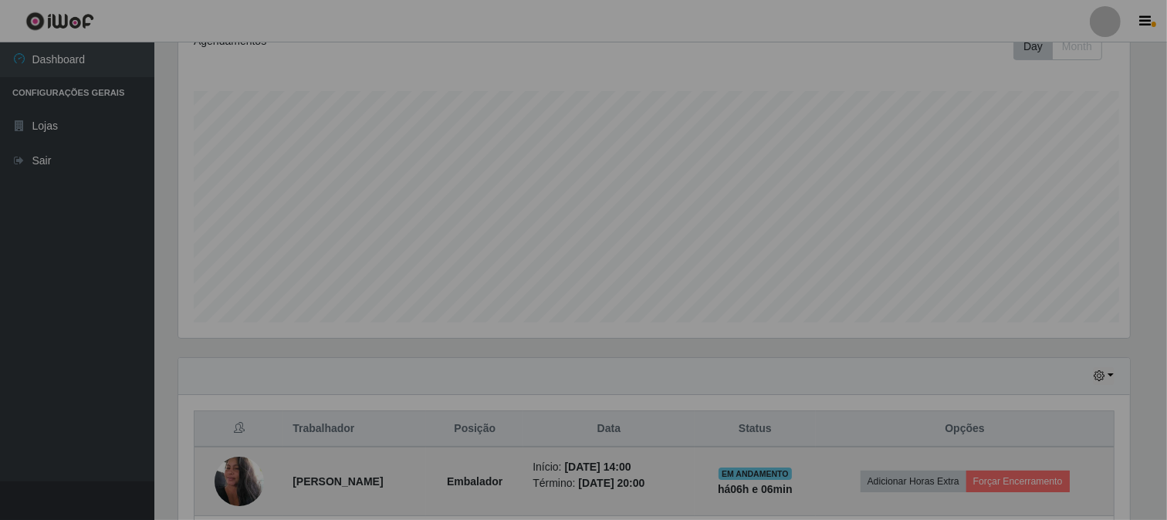
scroll to position [319, 965]
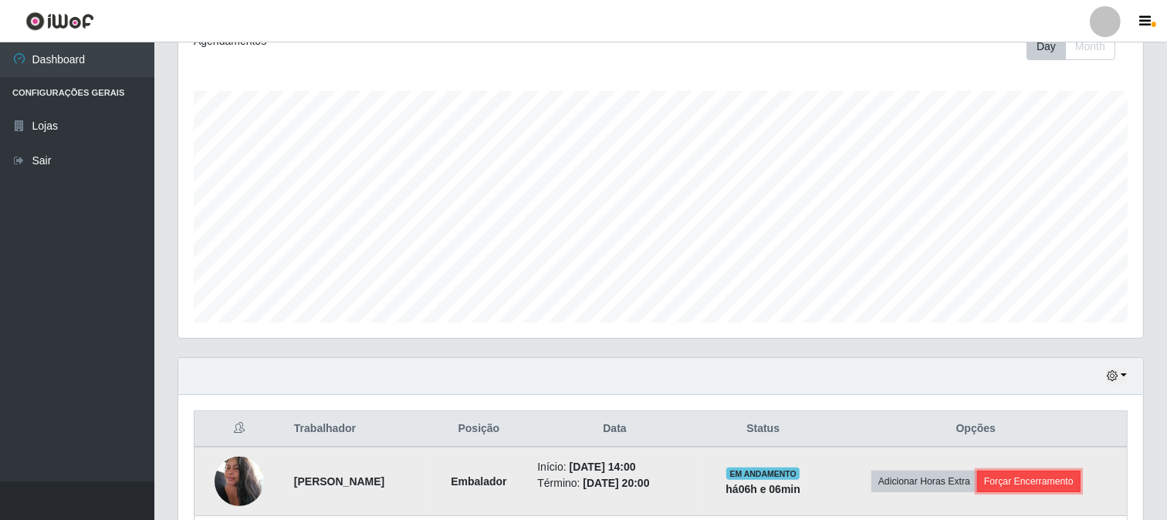
click at [1020, 486] on button "Forçar Encerramento" at bounding box center [1028, 482] width 103 height 22
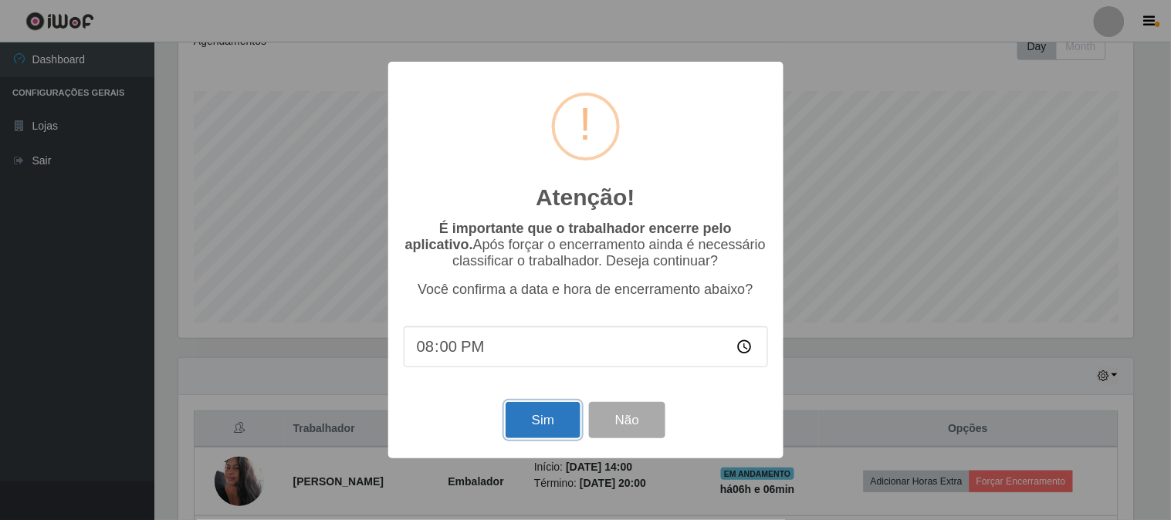
click at [546, 421] on button "Sim" at bounding box center [542, 420] width 75 height 36
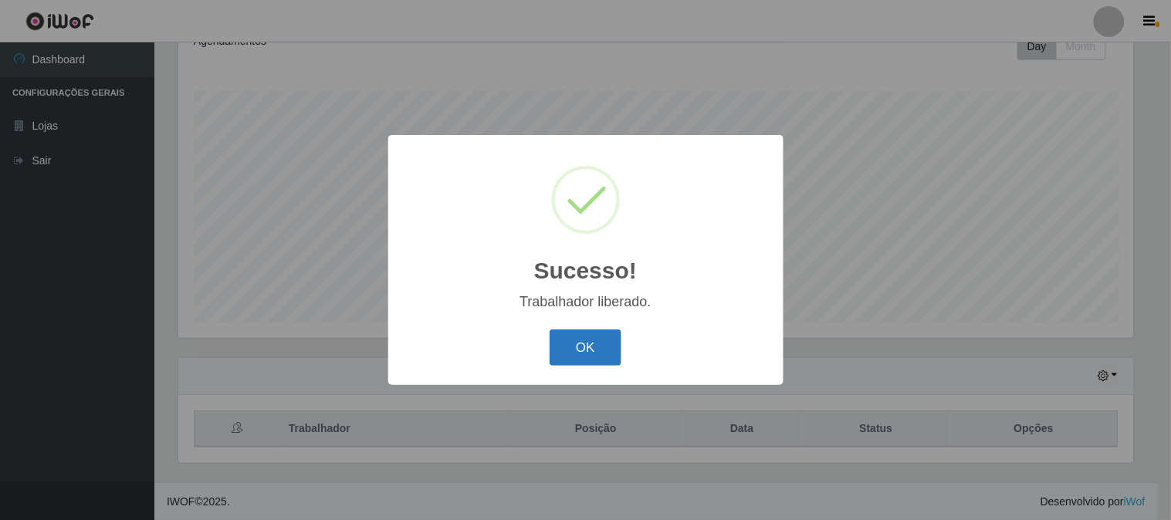
click at [608, 349] on button "OK" at bounding box center [585, 347] width 72 height 36
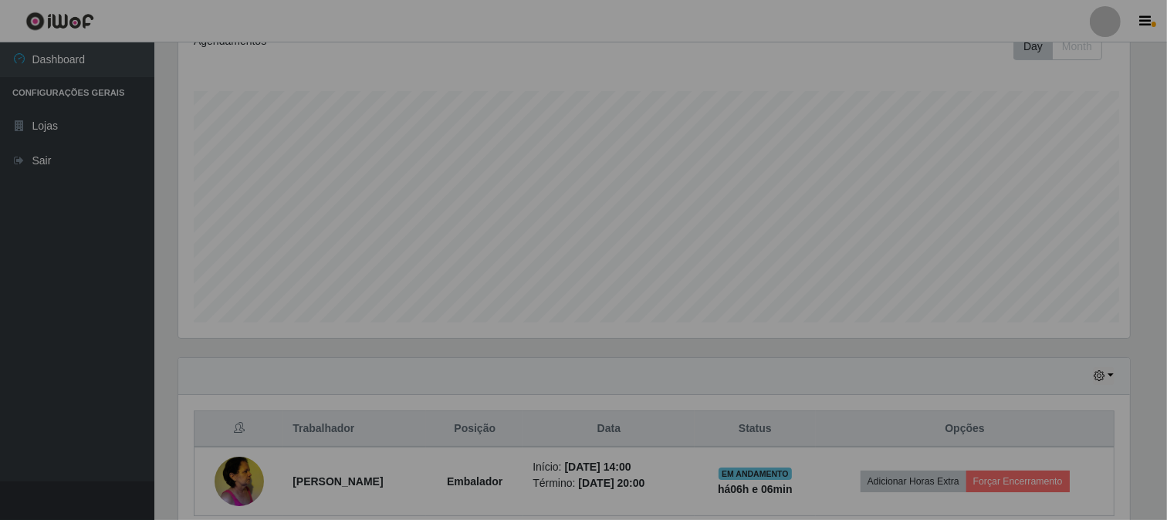
scroll to position [0, 0]
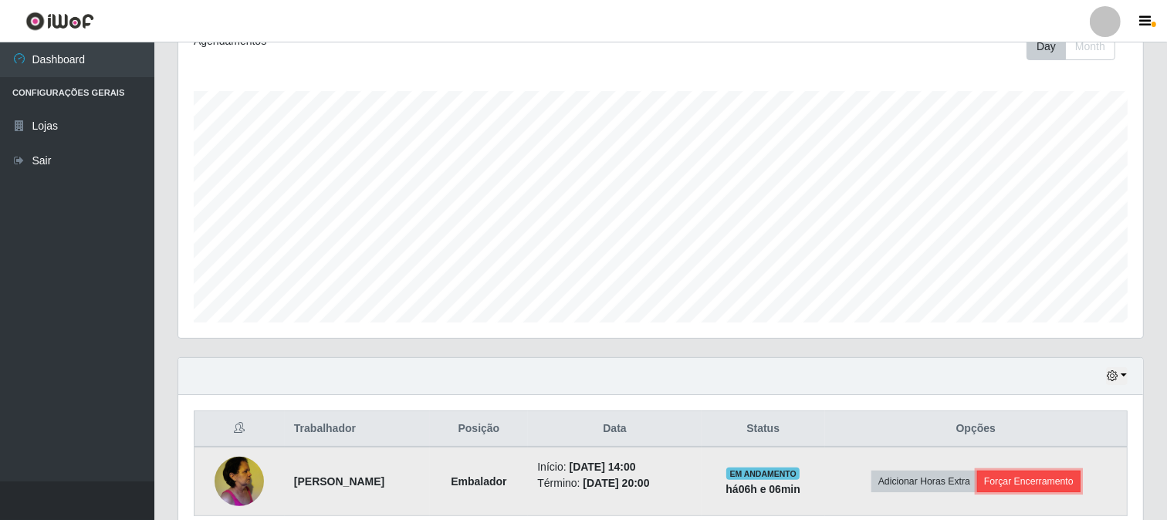
click at [1022, 482] on button "Forçar Encerramento" at bounding box center [1028, 482] width 103 height 22
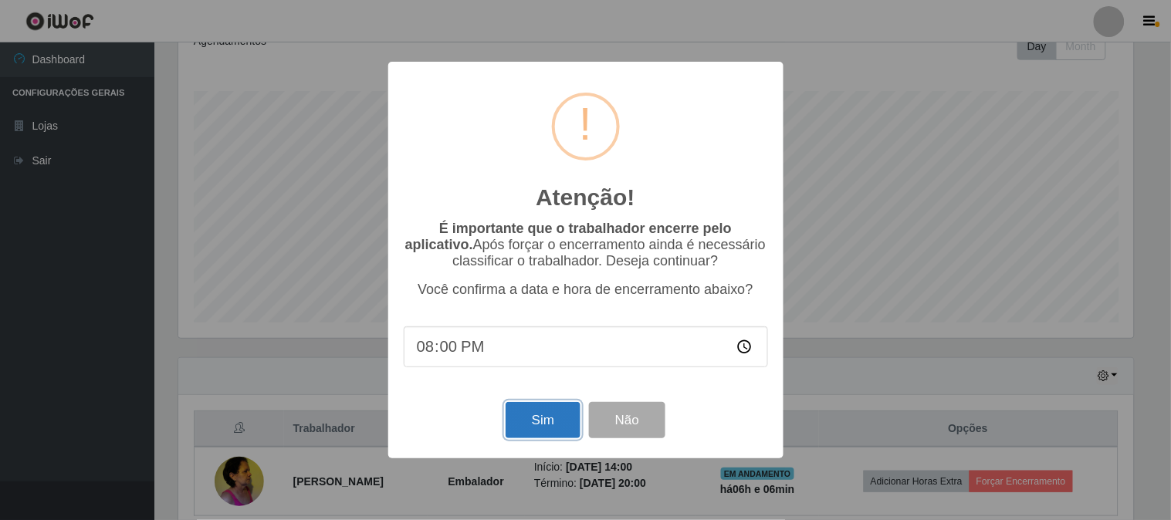
click at [556, 417] on button "Sim" at bounding box center [542, 420] width 75 height 36
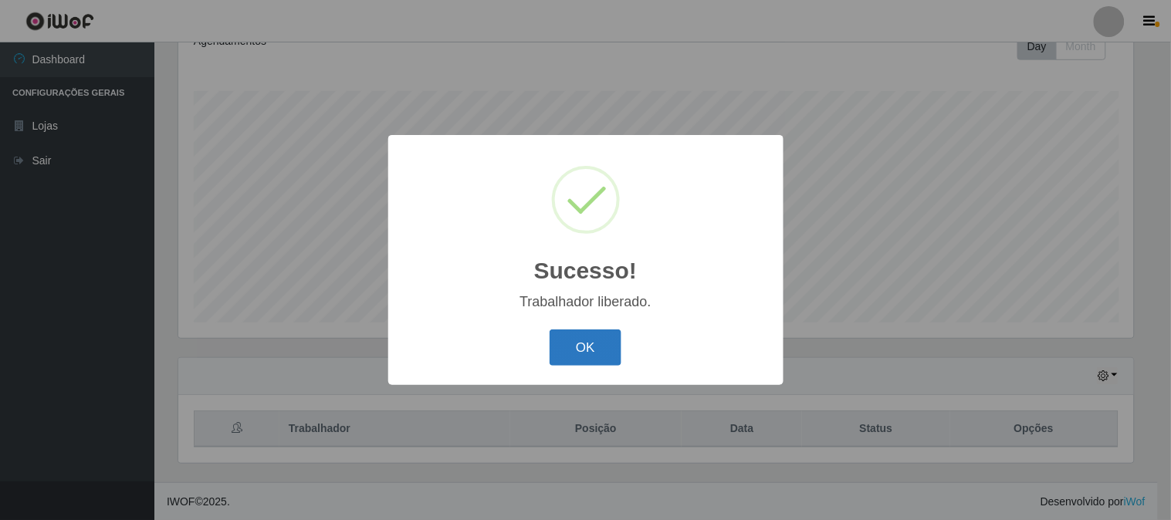
click at [605, 360] on button "OK" at bounding box center [585, 347] width 72 height 36
